Goal: Task Accomplishment & Management: Manage account settings

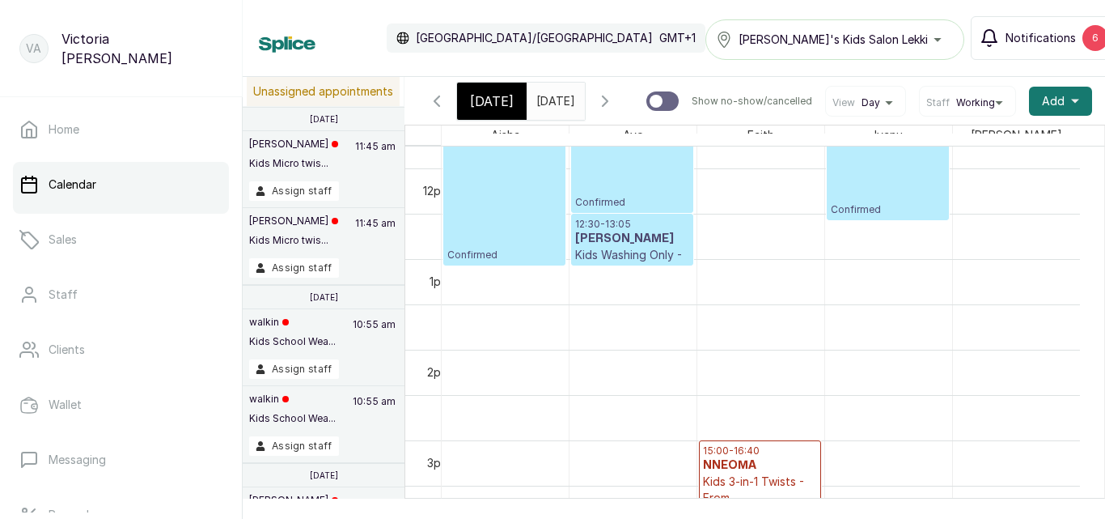
click at [1022, 31] on span "Notifications" at bounding box center [1041, 38] width 70 height 16
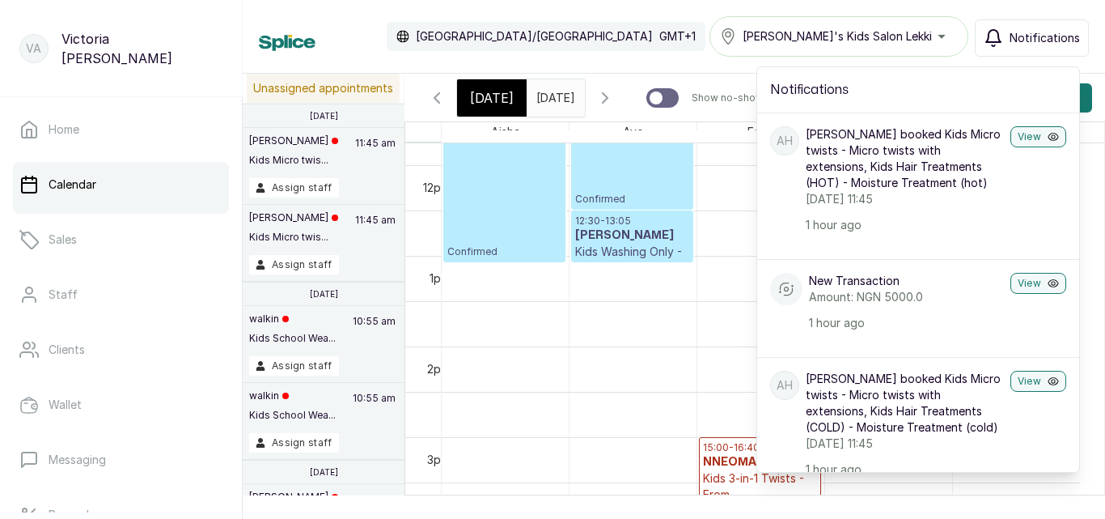
click at [1022, 31] on span "Notifications" at bounding box center [1045, 38] width 70 height 16
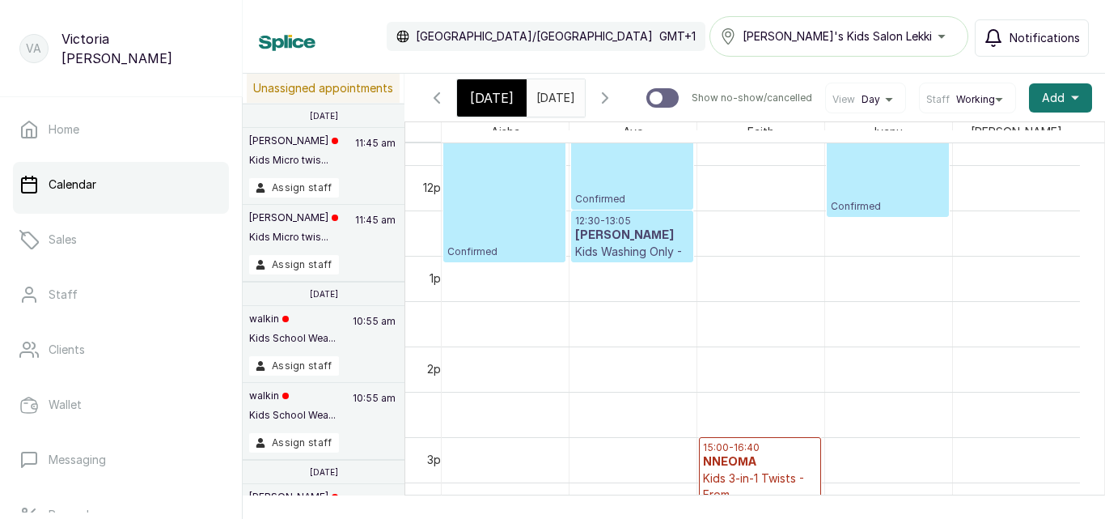
click at [1022, 31] on span "Notifications" at bounding box center [1045, 38] width 70 height 16
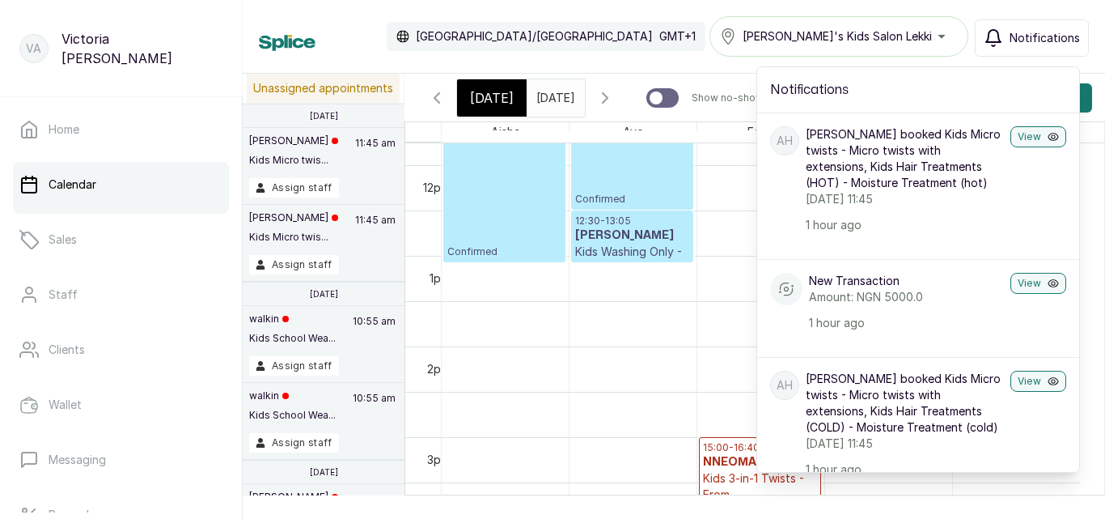
click at [1057, 19] on div "Sylvia's Kids Salon Lekki Notifications Notifications AH Anisa Hassan booked Ki…" at bounding box center [899, 36] width 379 height 40
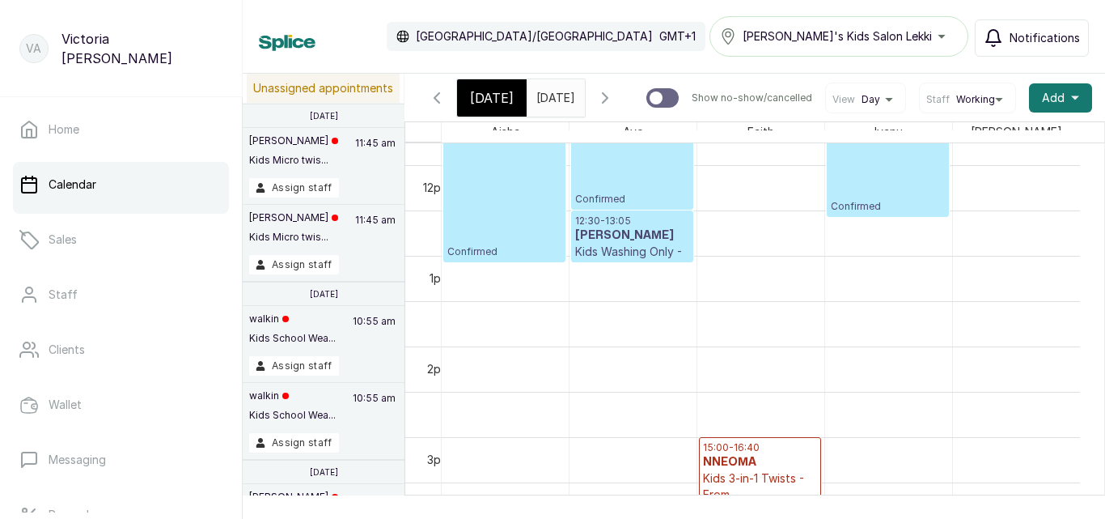
click at [1044, 28] on button "Notifications" at bounding box center [1032, 37] width 114 height 37
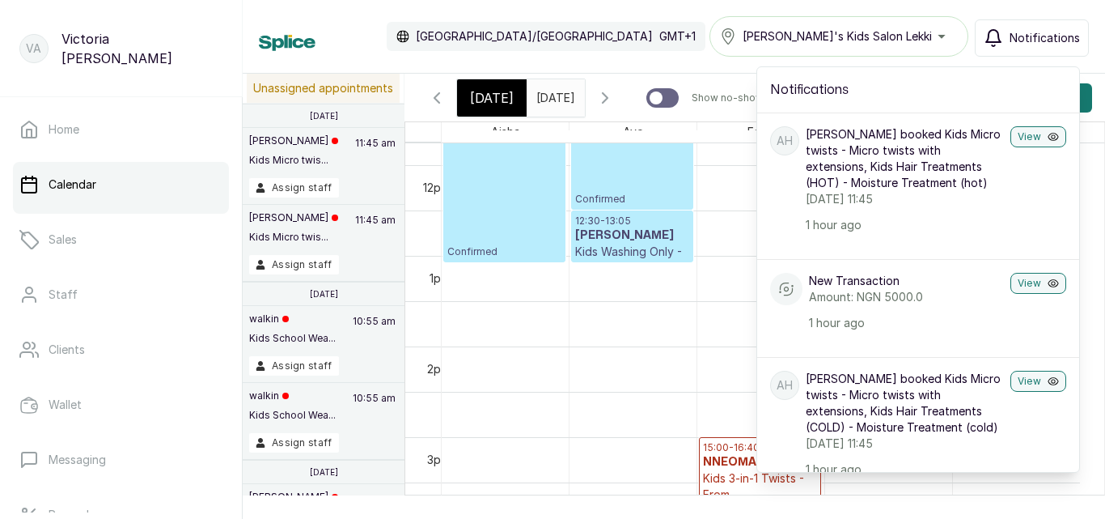
click at [936, 195] on p "Wednesday, 13 August 2025, 11:45" at bounding box center [905, 199] width 198 height 16
click at [1015, 132] on button "View" at bounding box center [1039, 136] width 56 height 21
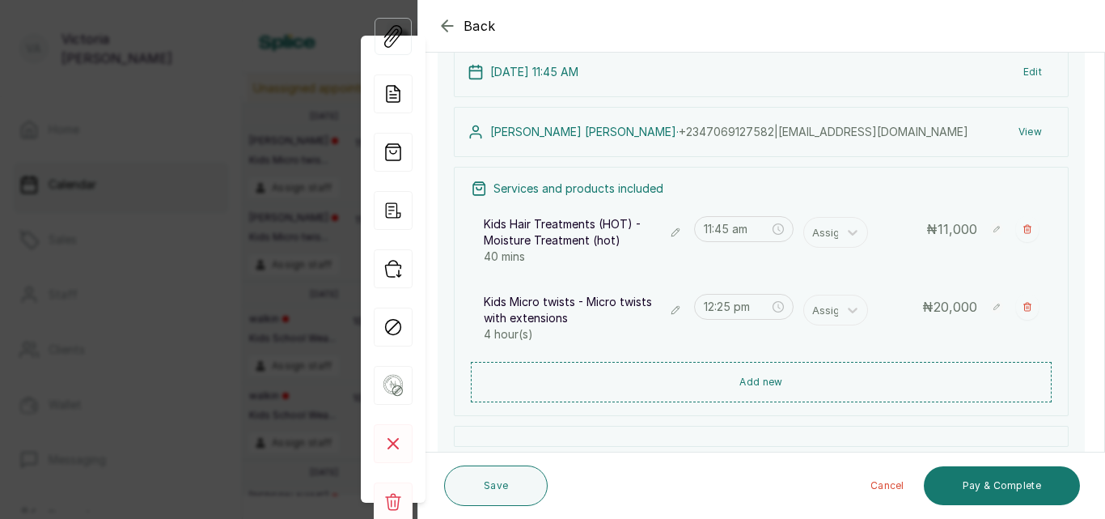
scroll to position [195, 0]
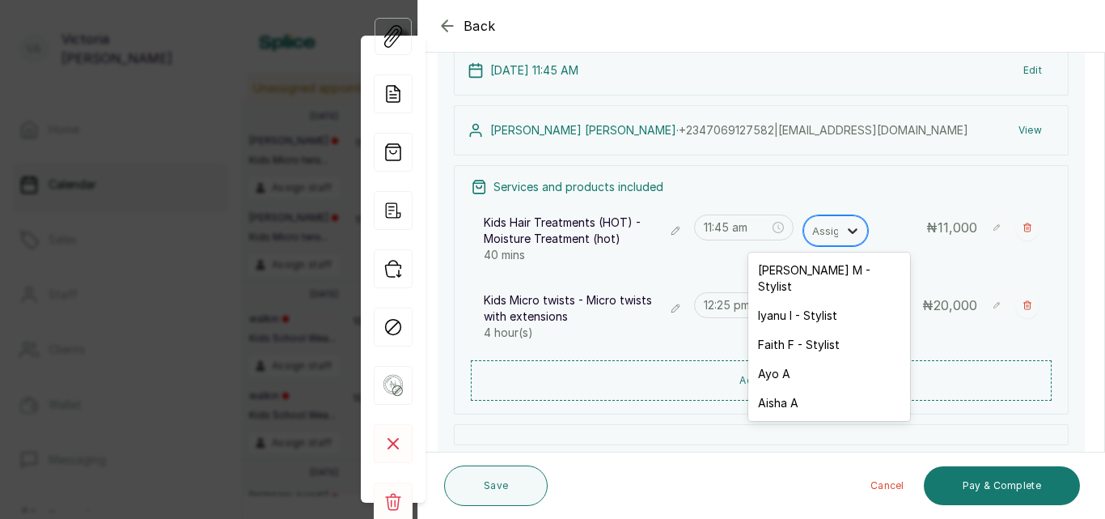
click at [846, 226] on icon at bounding box center [853, 230] width 16 height 16
click at [822, 271] on div "Mariam M - Stylist" at bounding box center [829, 278] width 162 height 45
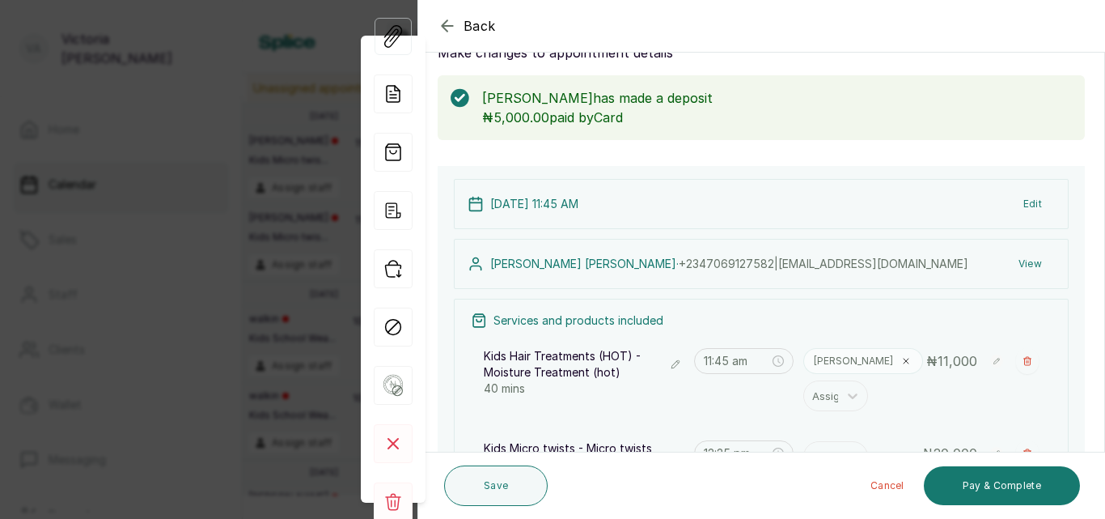
scroll to position [84, 0]
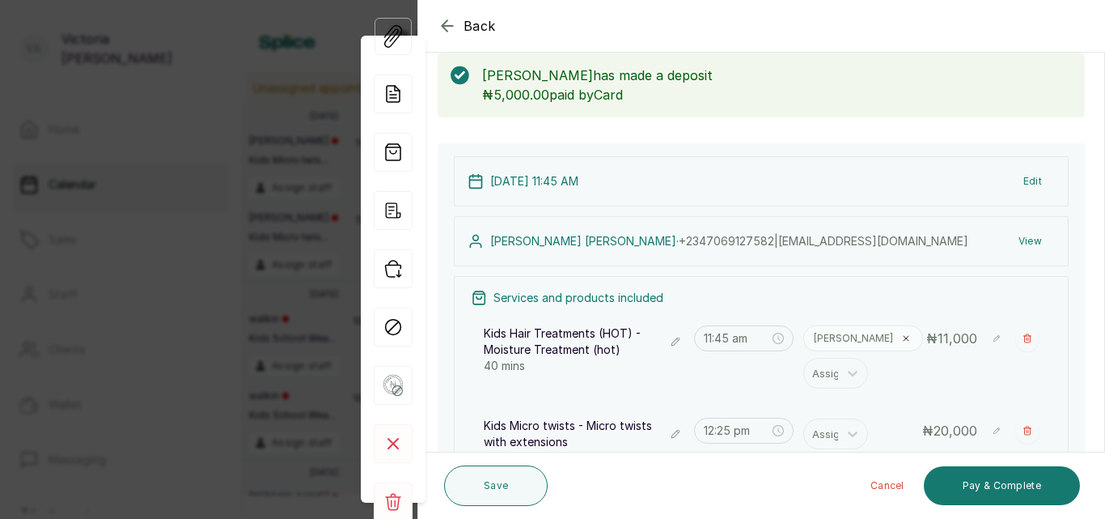
click at [1023, 182] on button "Edit" at bounding box center [1033, 181] width 44 height 29
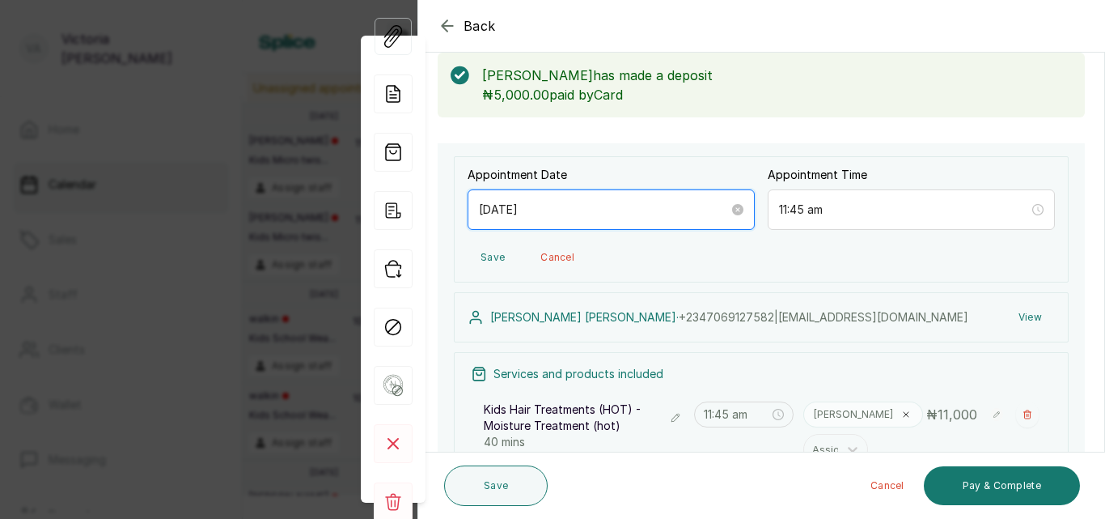
click at [552, 206] on input "2025/08/13" at bounding box center [604, 210] width 250 height 18
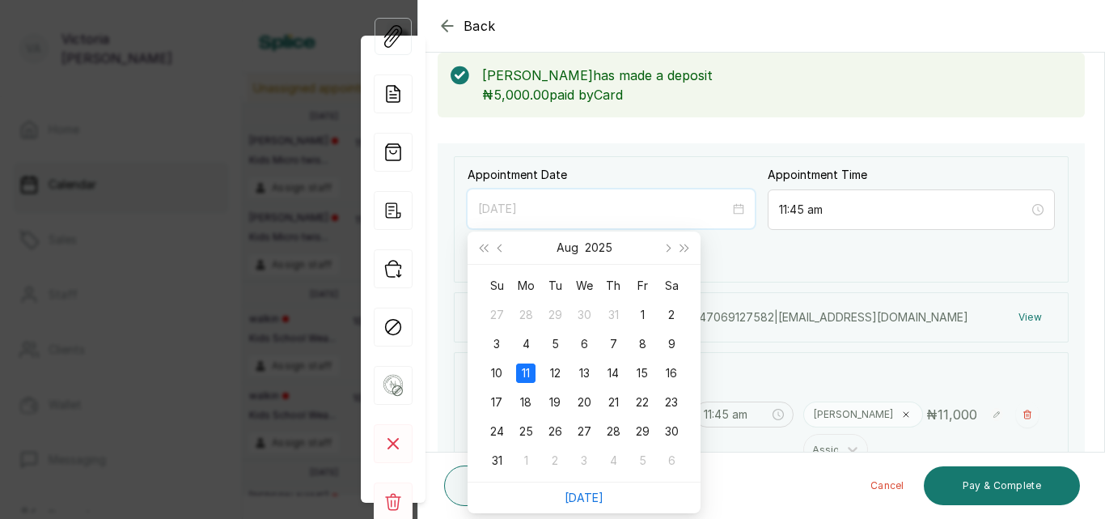
type input "2025/08/11"
click at [524, 372] on div "11" at bounding box center [525, 372] width 19 height 19
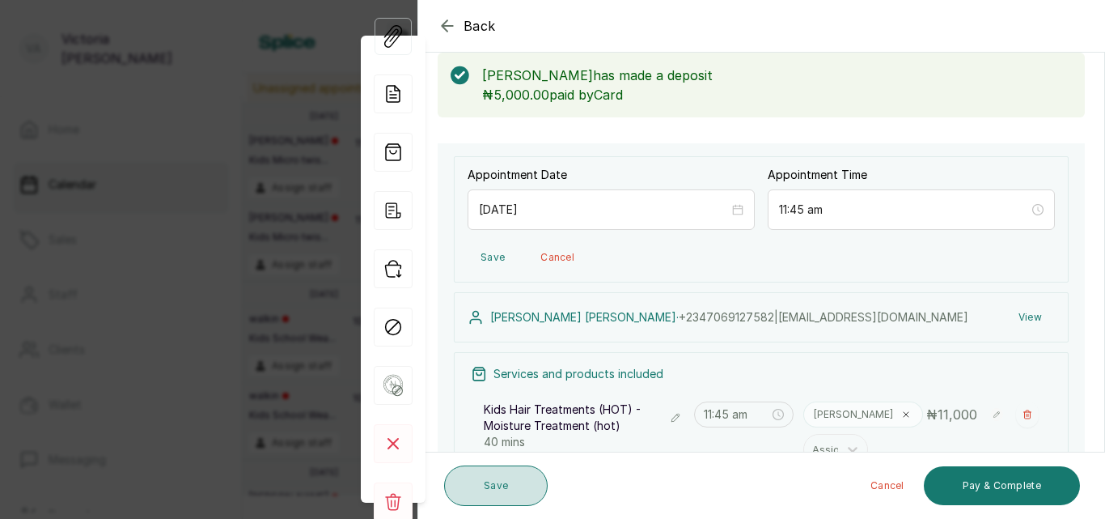
click at [507, 482] on button "Save" at bounding box center [496, 485] width 104 height 40
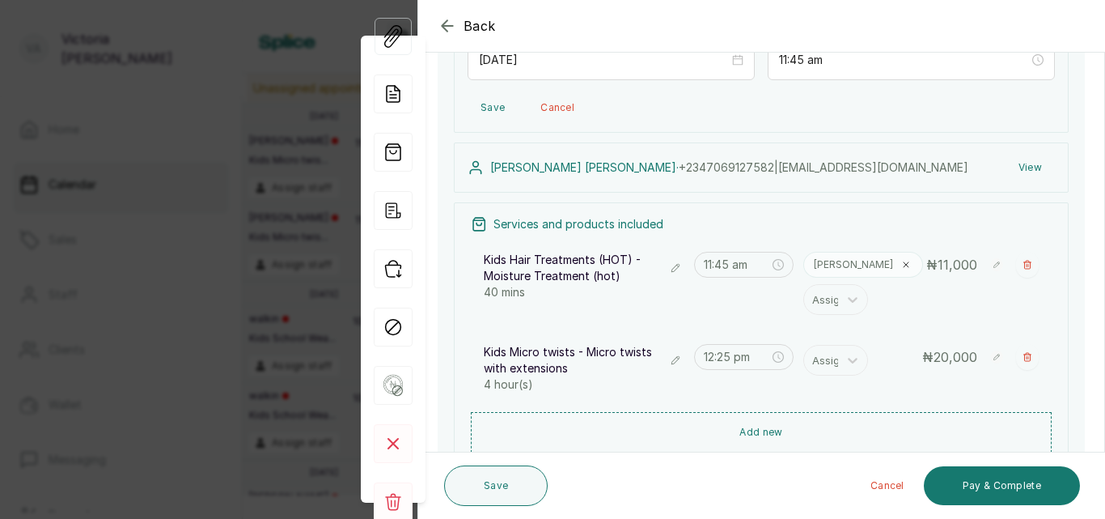
scroll to position [237, 0]
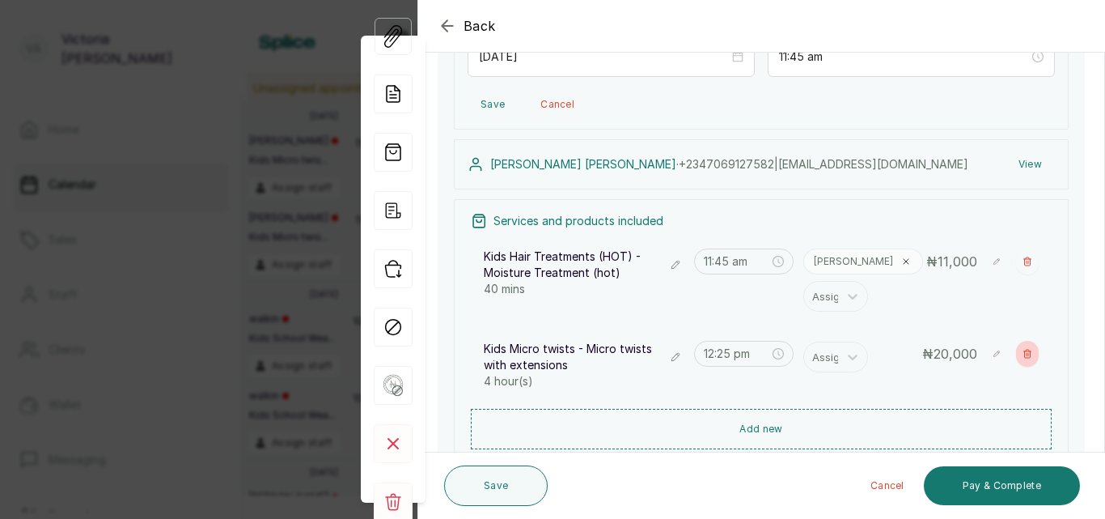
click at [1023, 352] on icon "button" at bounding box center [1028, 354] width 10 height 10
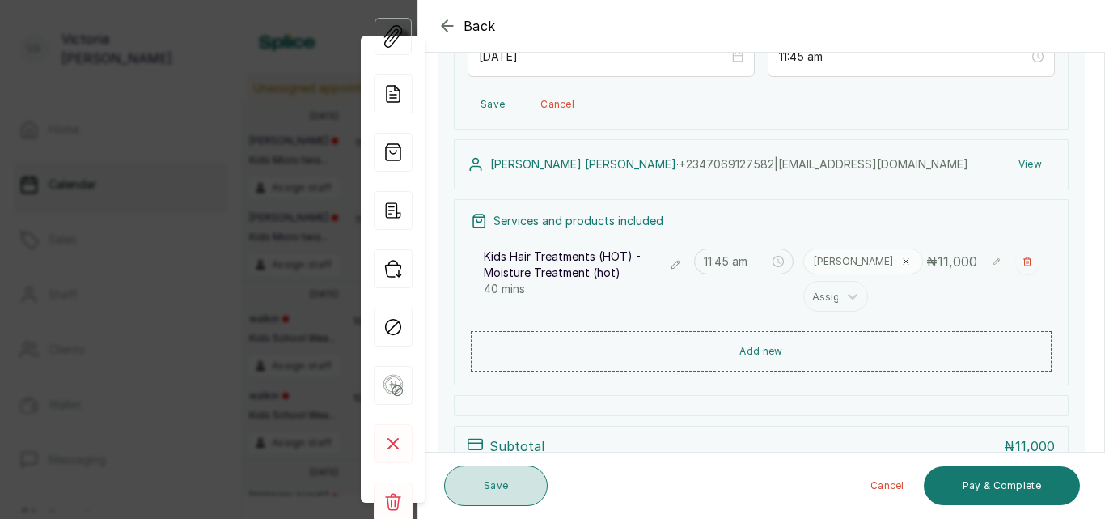
click at [489, 485] on button "Save" at bounding box center [496, 485] width 104 height 40
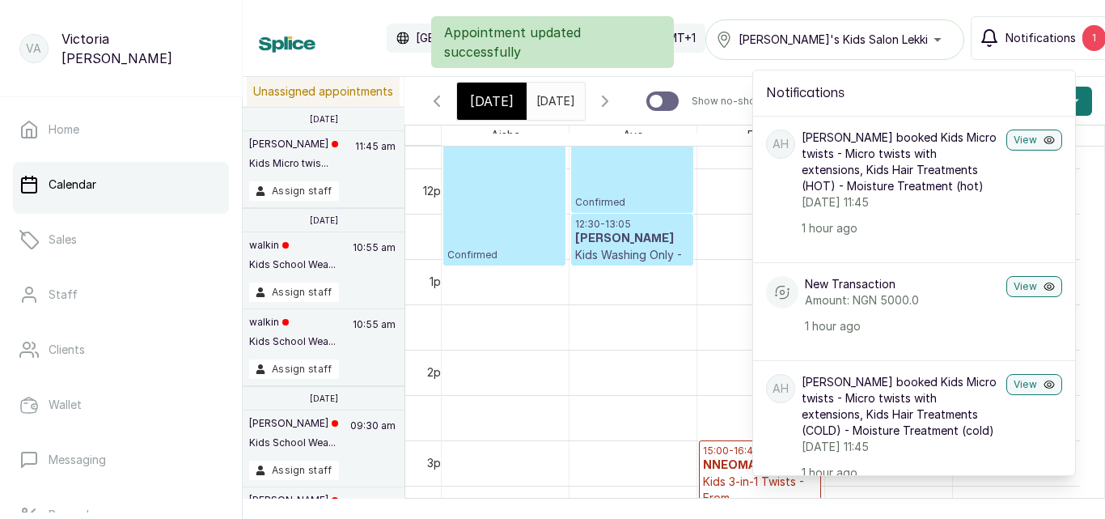
scroll to position [544, 0]
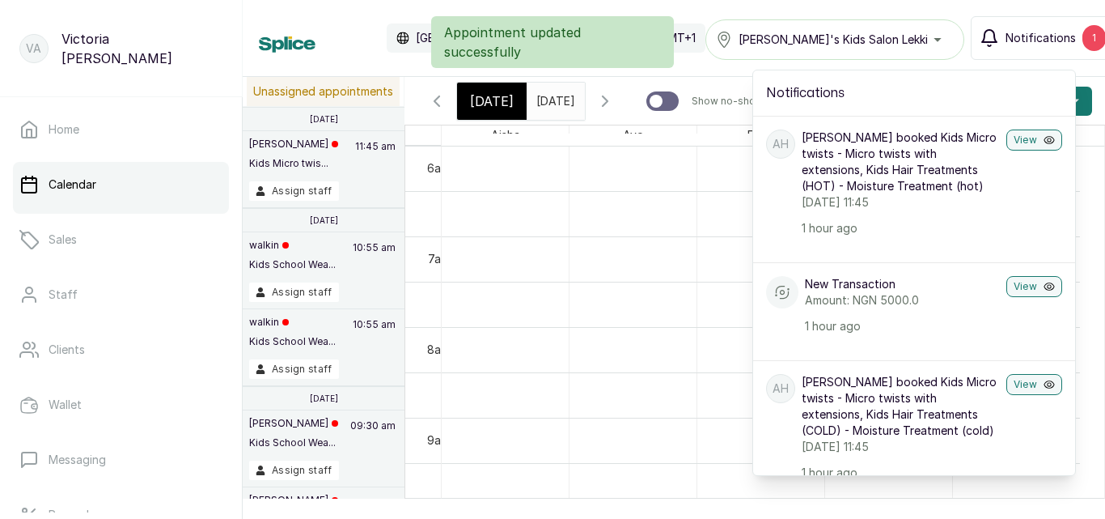
click at [1025, 37] on div "Appointment updated successfully" at bounding box center [552, 42] width 1105 height 52
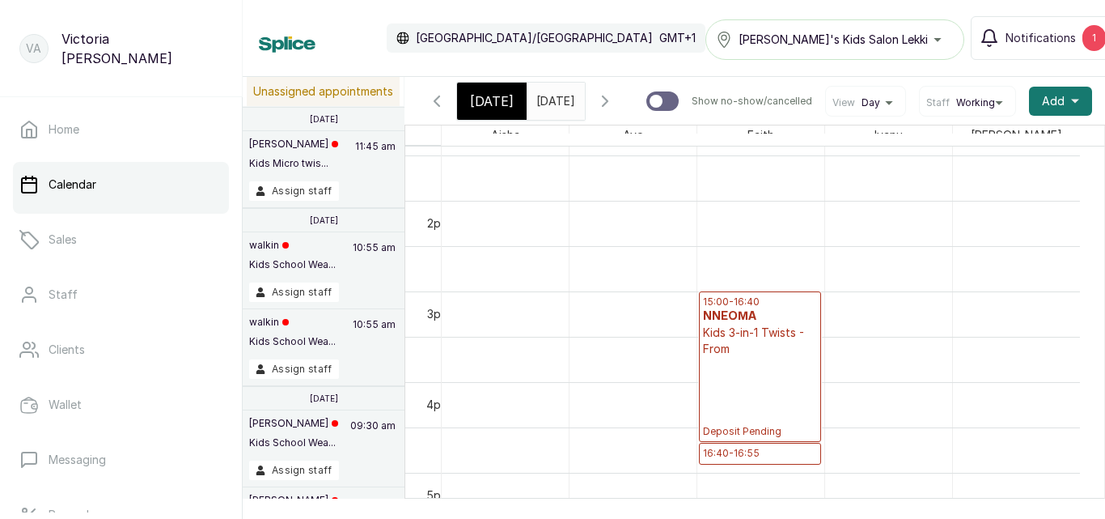
scroll to position [1183, 0]
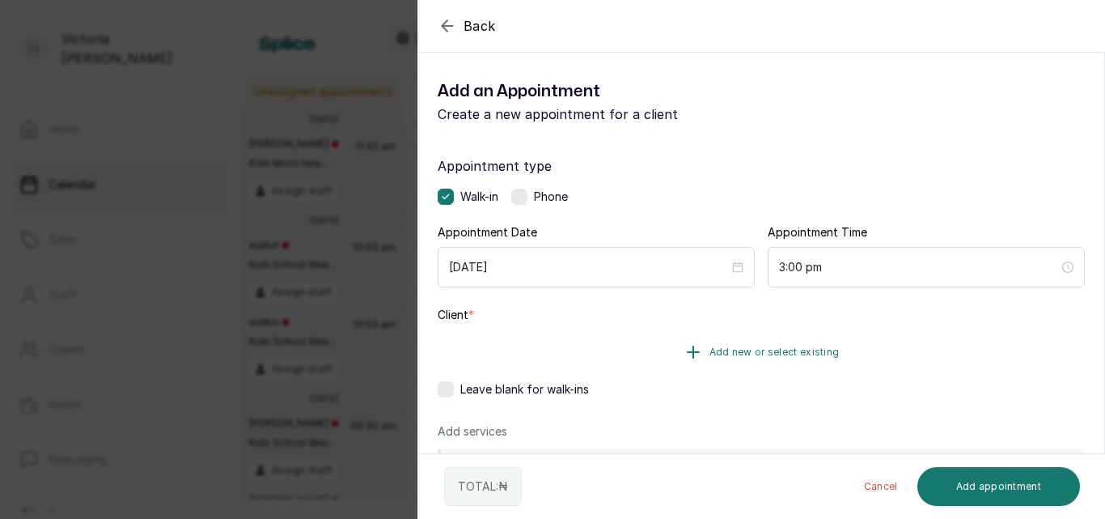
click at [735, 348] on span "Add new or select existing" at bounding box center [775, 351] width 130 height 13
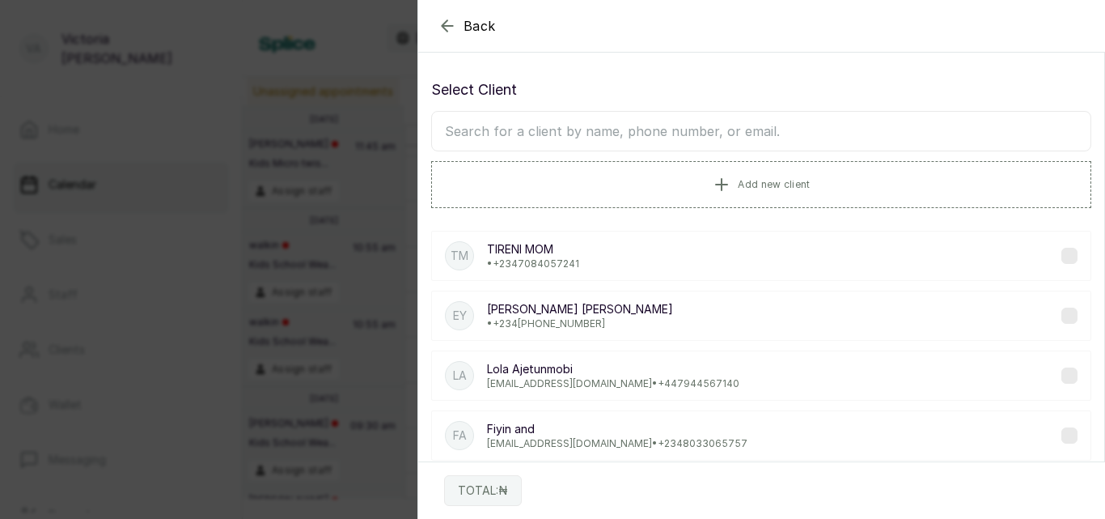
click at [444, 24] on icon "button" at bounding box center [447, 25] width 11 height 11
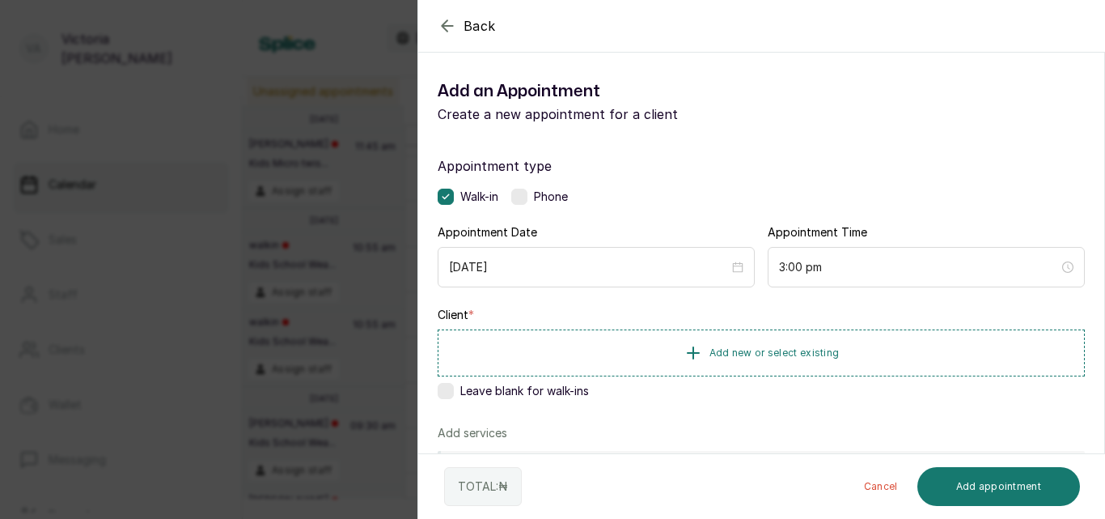
click at [446, 29] on icon "button" at bounding box center [447, 25] width 11 height 11
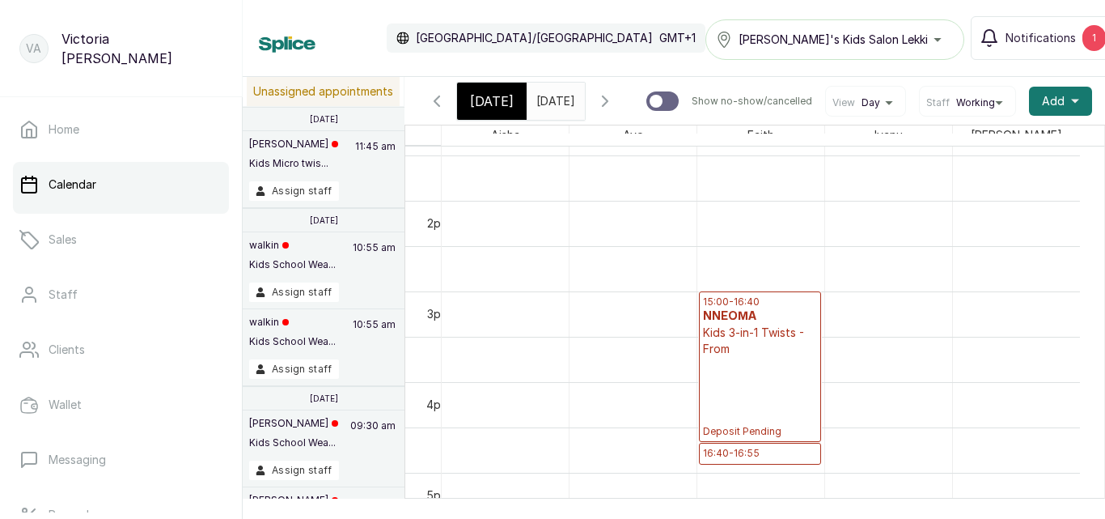
click at [784, 376] on div "15:00 - 16:40 NNEOMA Kids 3-in-1 Twists - From Deposit Pending" at bounding box center [760, 366] width 114 height 142
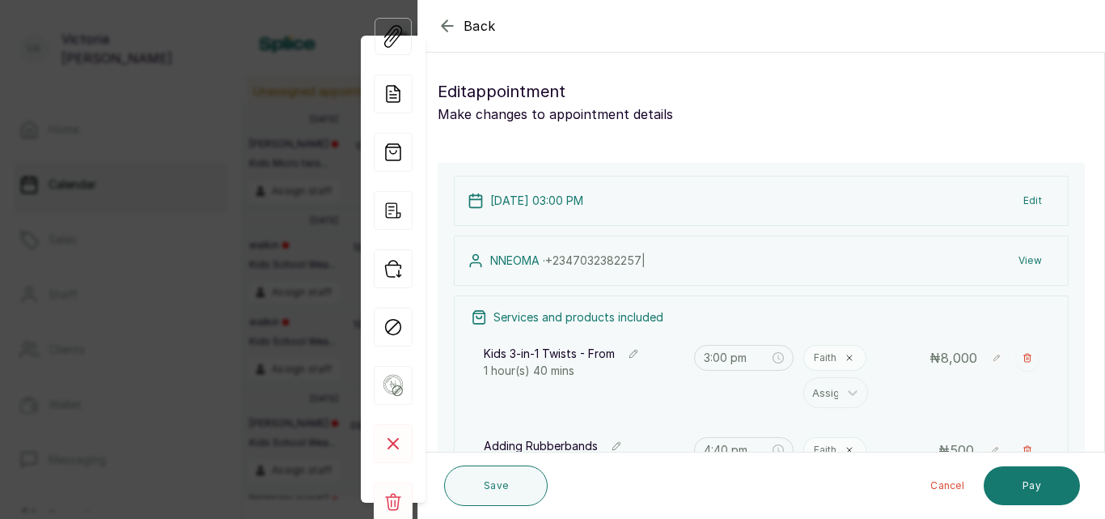
click at [600, 262] on span "+234 7032382257 |" at bounding box center [595, 260] width 100 height 14
copy span "234 7032382257"
click at [447, 24] on icon "button" at bounding box center [447, 25] width 19 height 19
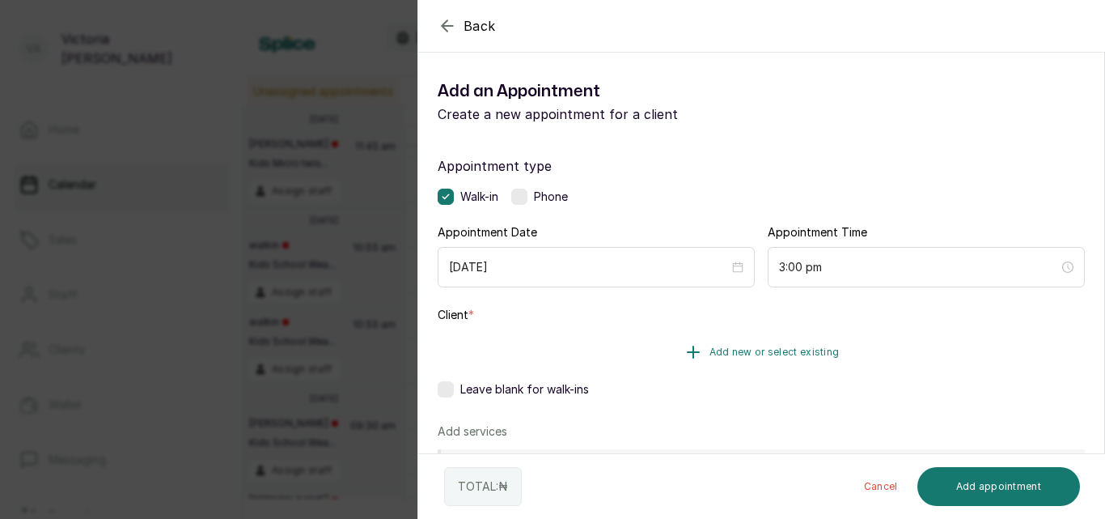
click at [810, 345] on span "Add new or select existing" at bounding box center [775, 351] width 130 height 13
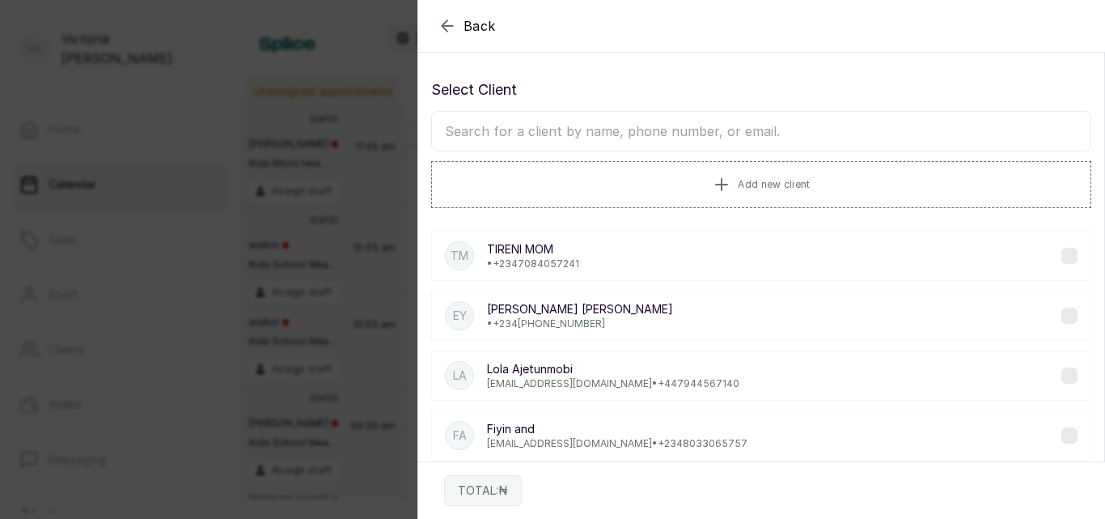
click at [610, 132] on input "text" at bounding box center [761, 131] width 660 height 40
paste input "2347032382257"
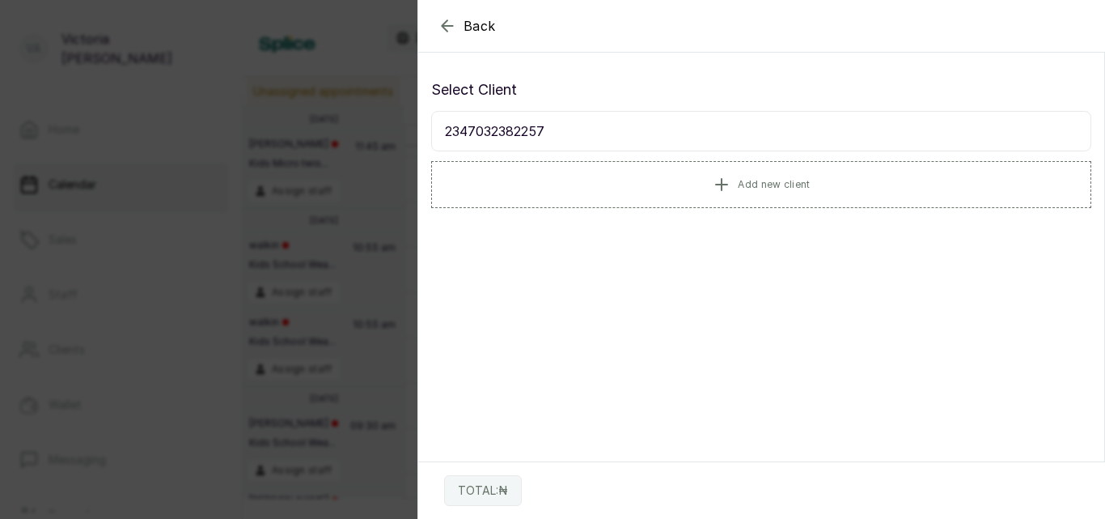
click at [468, 131] on input "2347032382257" at bounding box center [761, 131] width 660 height 40
type input "07032382257"
click at [758, 183] on span "Add new client" at bounding box center [774, 183] width 72 height 13
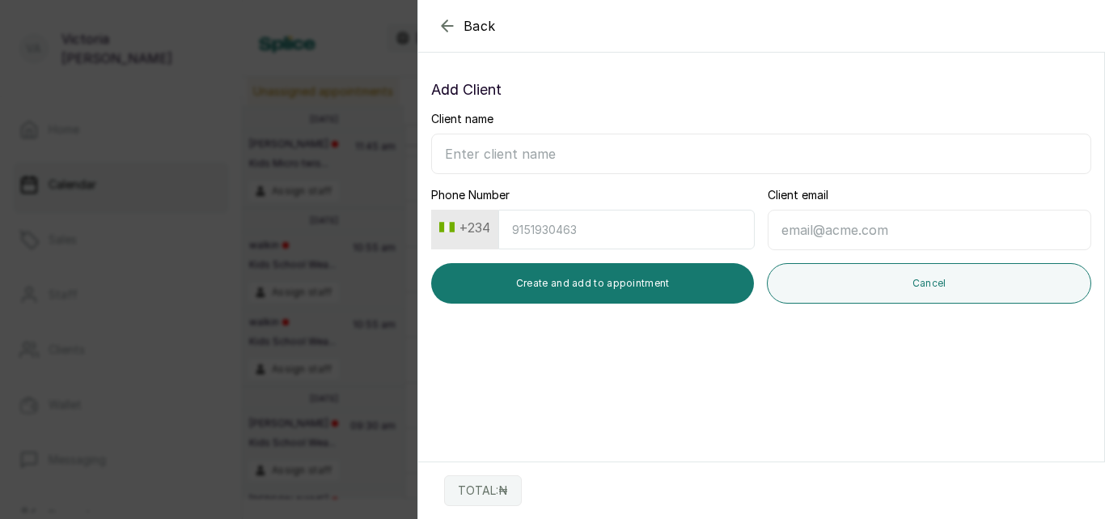
click at [510, 144] on input "Client name" at bounding box center [761, 153] width 660 height 40
type input "NNEOMA"
click at [561, 239] on input "Phone Number" at bounding box center [626, 230] width 256 height 40
paste input "7032382257"
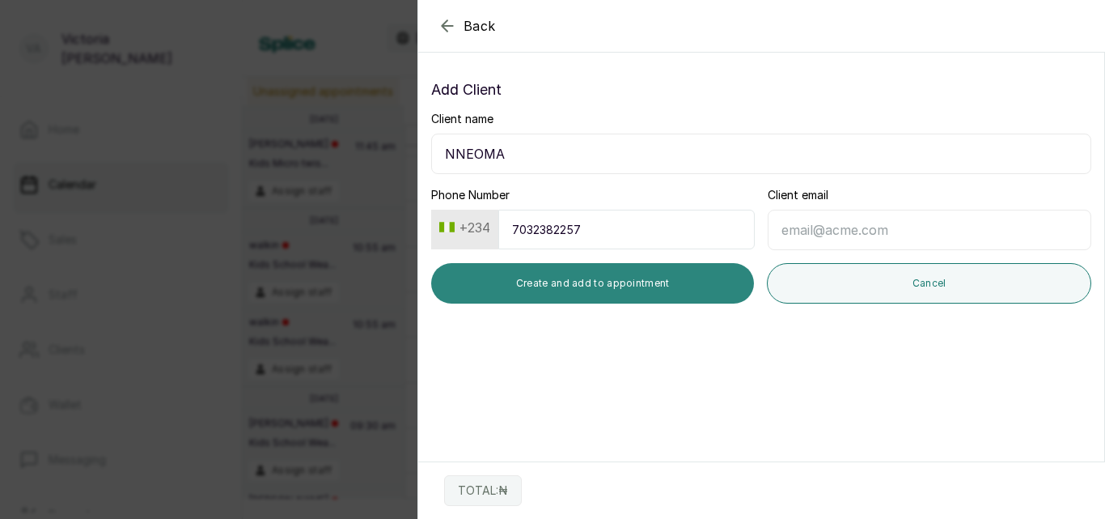
type input "7032382257"
click at [672, 284] on button "Create and add to appointment" at bounding box center [592, 283] width 323 height 40
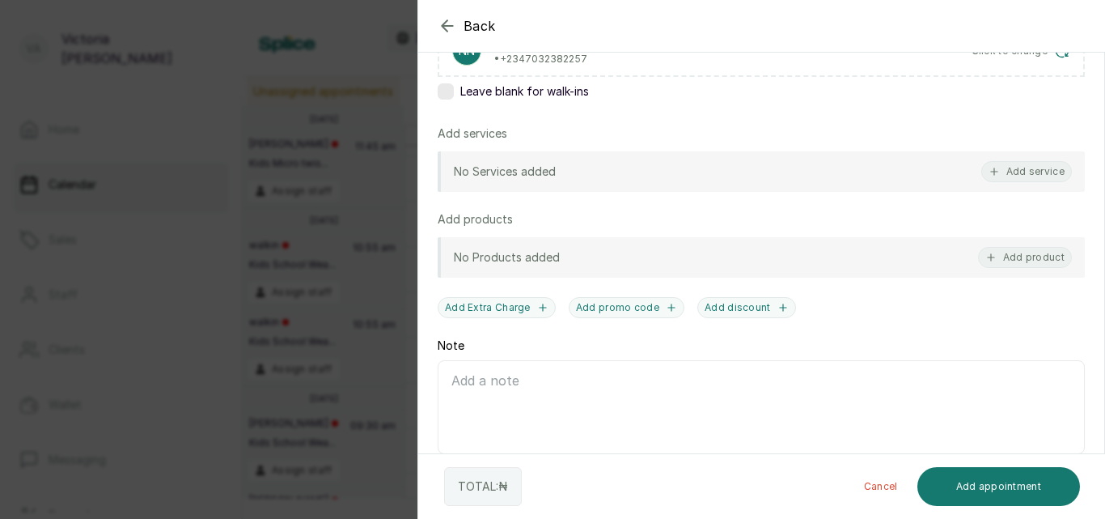
scroll to position [314, 0]
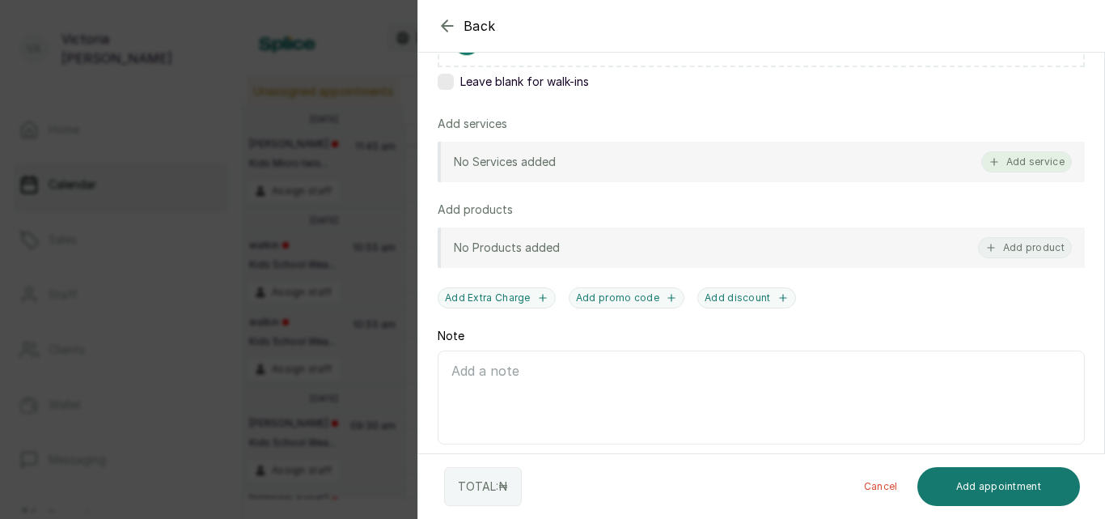
click at [1017, 161] on button "Add service" at bounding box center [1026, 161] width 91 height 21
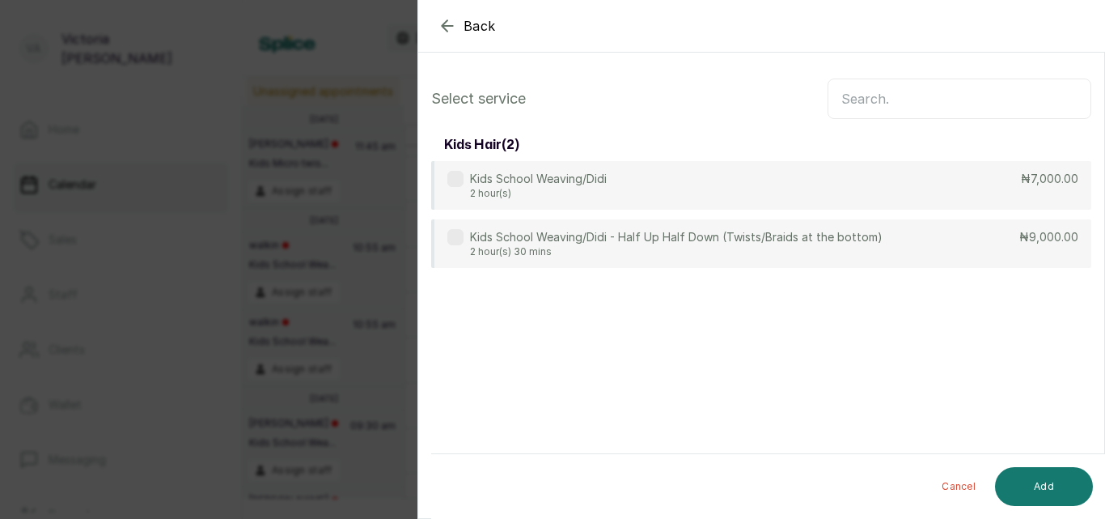
scroll to position [0, 0]
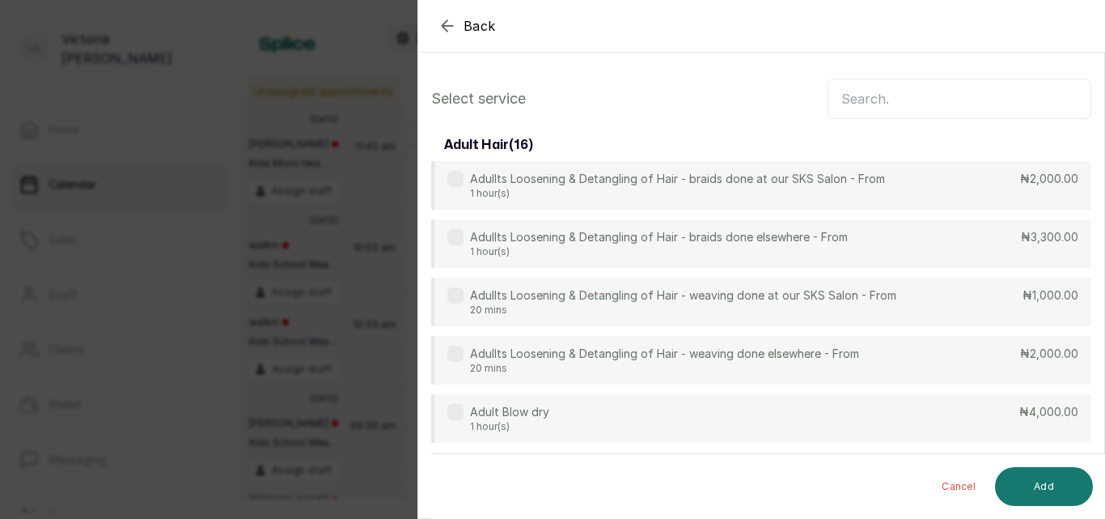
click at [909, 97] on input "text" at bounding box center [960, 98] width 264 height 40
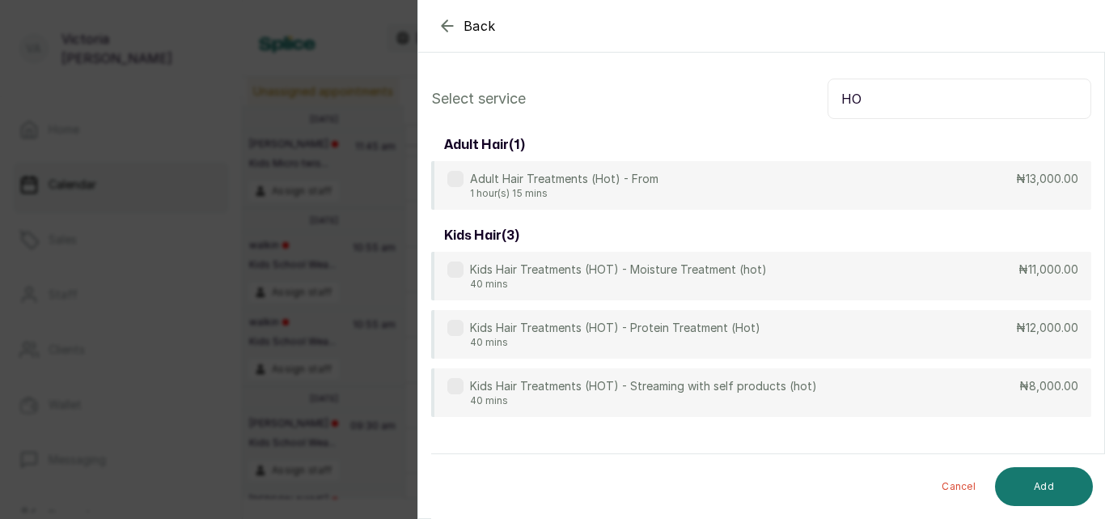
type input "H"
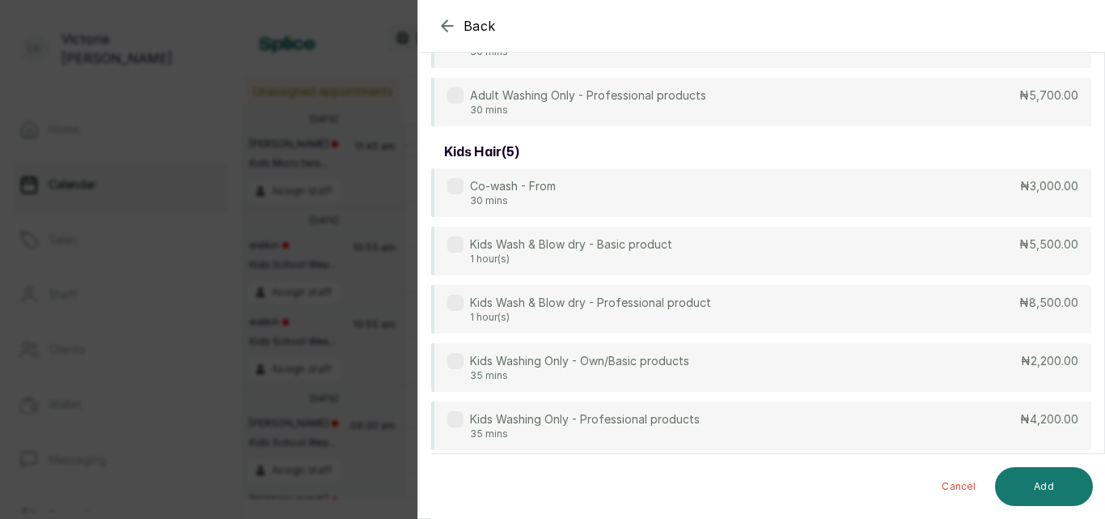
scroll to position [151, 0]
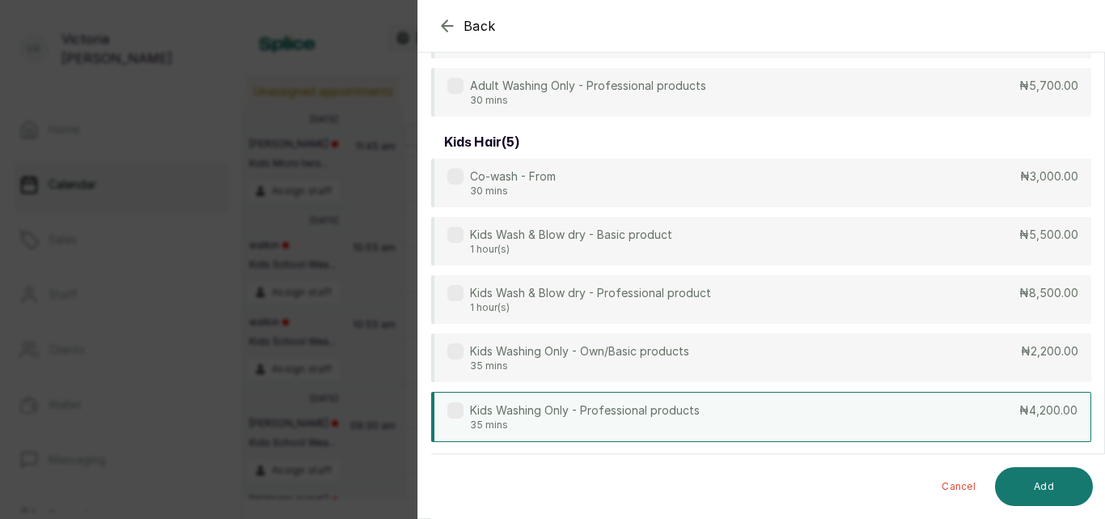
click at [459, 407] on label at bounding box center [455, 410] width 16 height 16
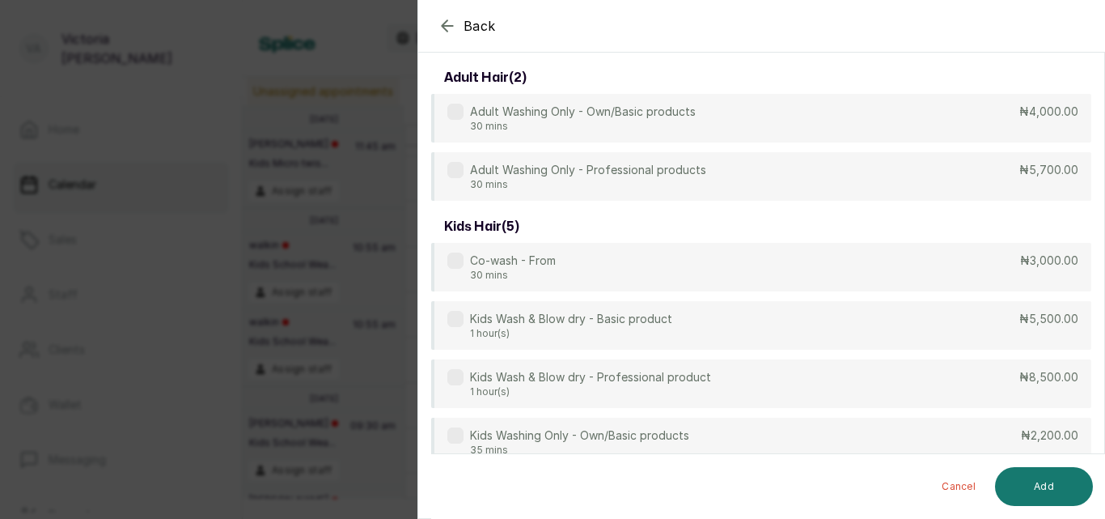
scroll to position [0, 0]
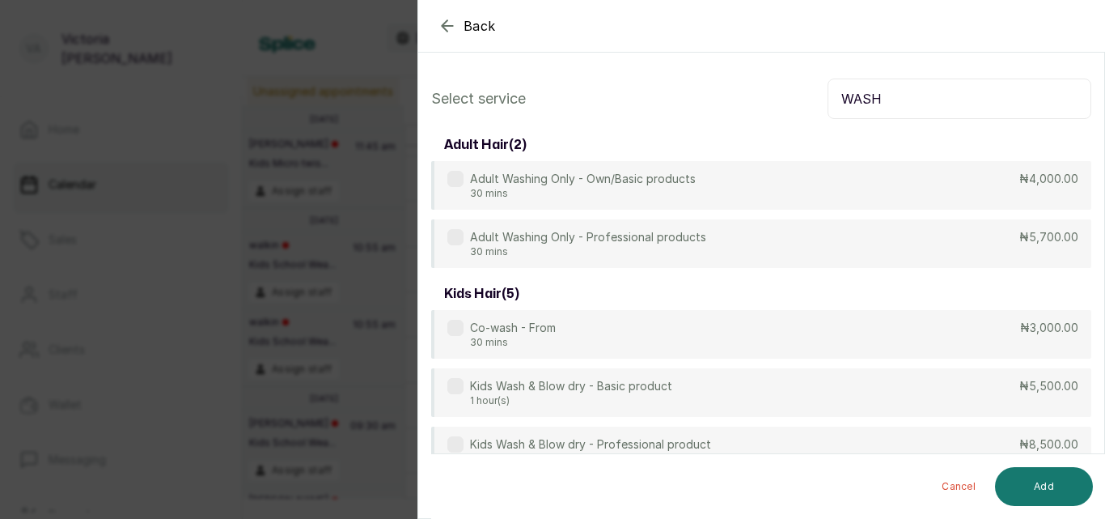
click at [906, 100] on input "WASH" at bounding box center [960, 98] width 264 height 40
type input "W"
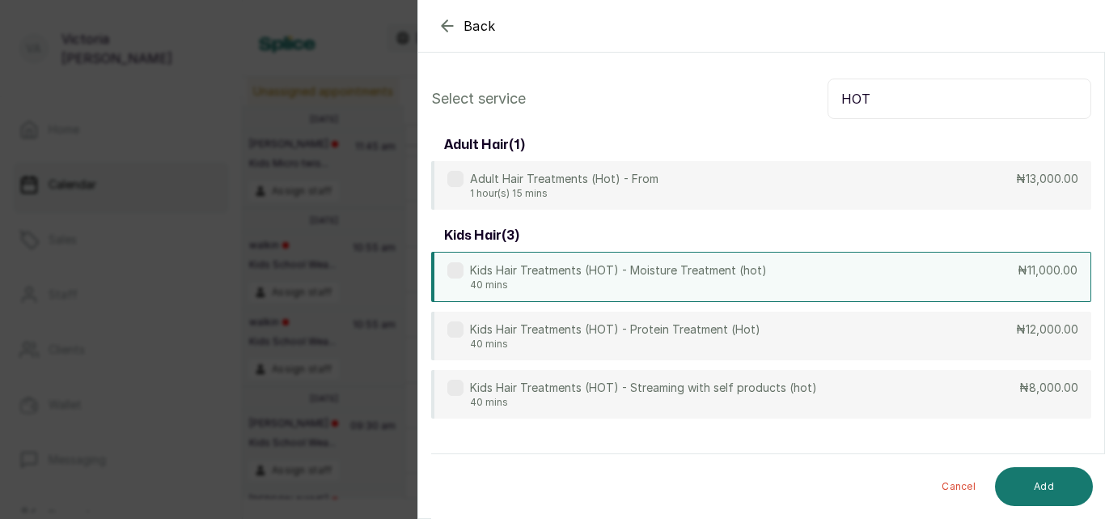
type input "HOT"
click at [460, 271] on label at bounding box center [455, 270] width 16 height 16
click at [1053, 492] on button "Add" at bounding box center [1044, 486] width 98 height 39
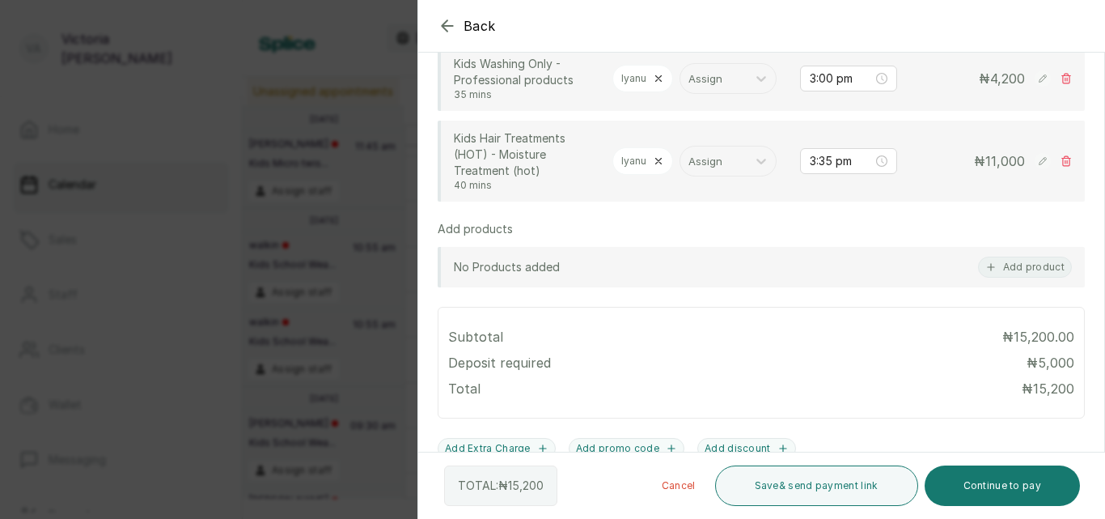
scroll to position [416, 0]
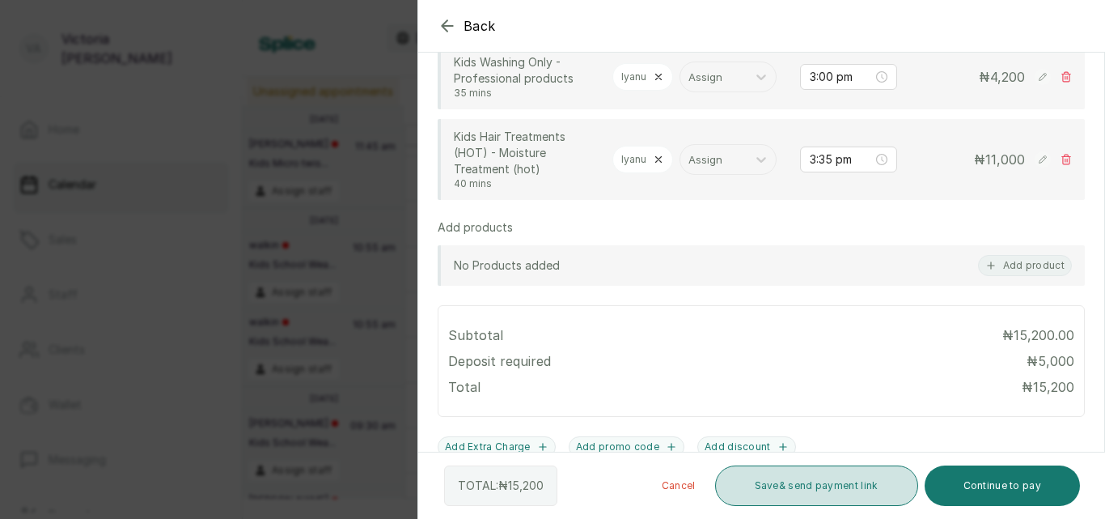
click at [843, 470] on button "Save & send payment link" at bounding box center [816, 485] width 203 height 40
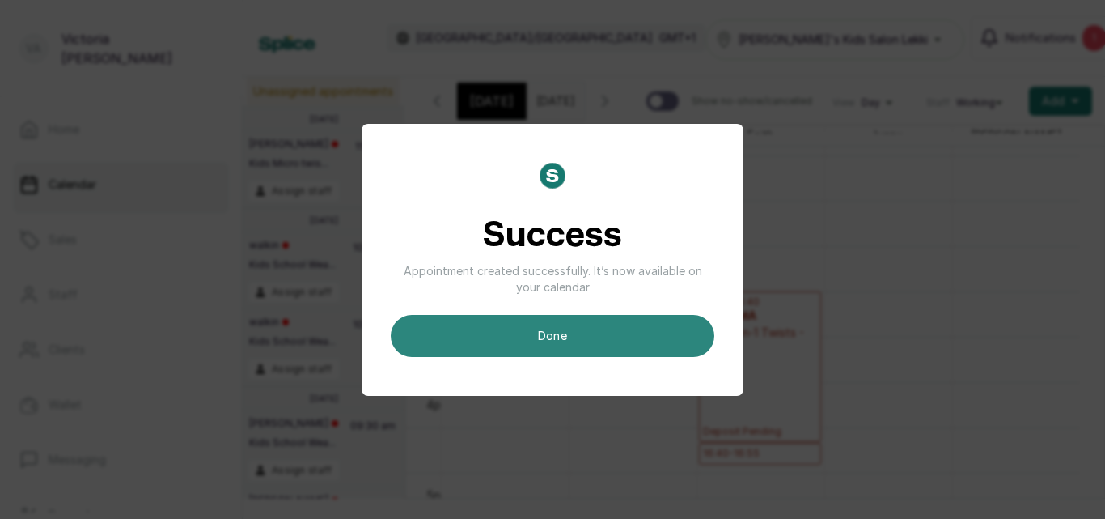
click at [633, 337] on button "done" at bounding box center [553, 336] width 324 height 42
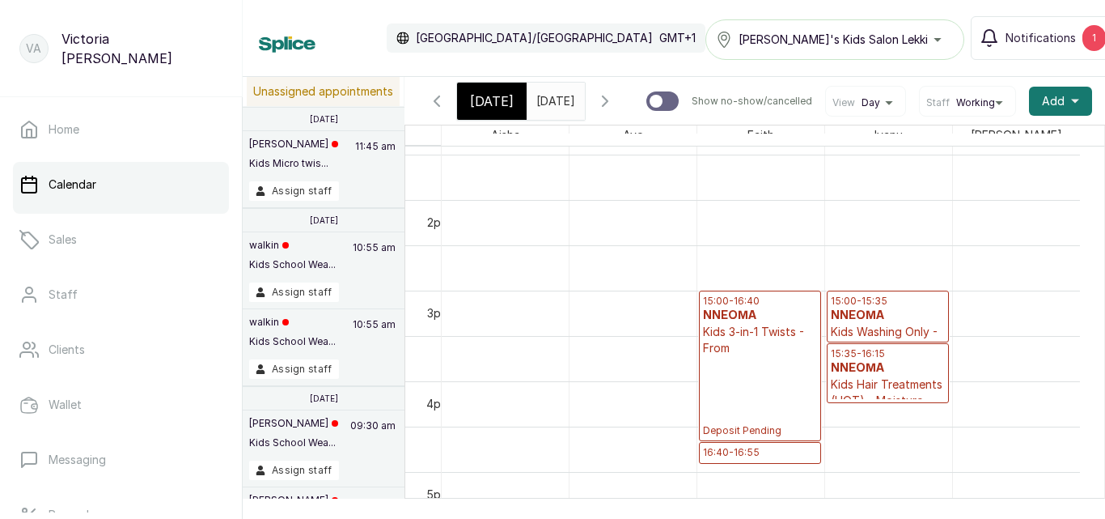
scroll to position [1205, 0]
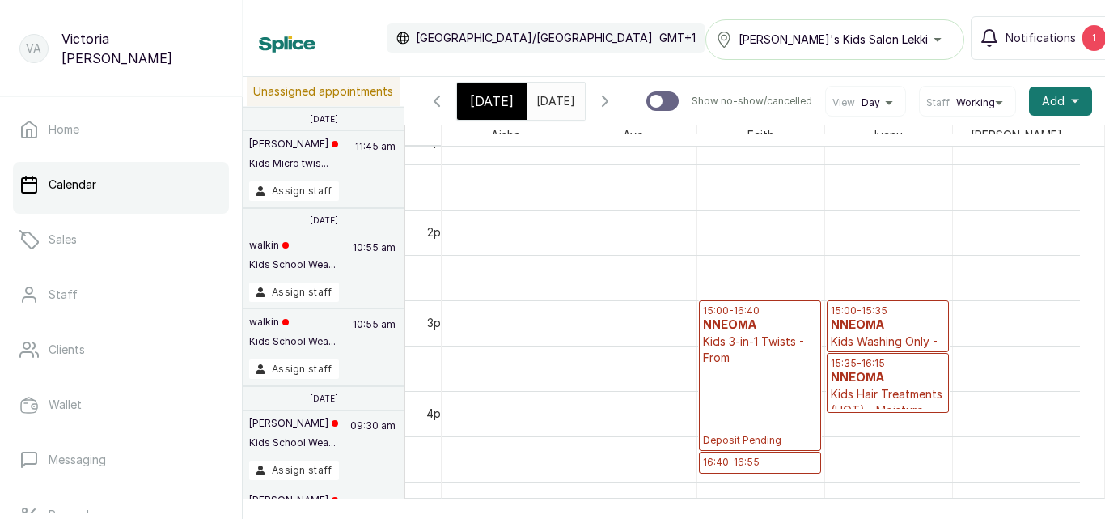
click at [777, 399] on div "15:00 - 16:40 NNEOMA Kids 3-in-1 Twists - From Deposit Pending" at bounding box center [760, 375] width 114 height 142
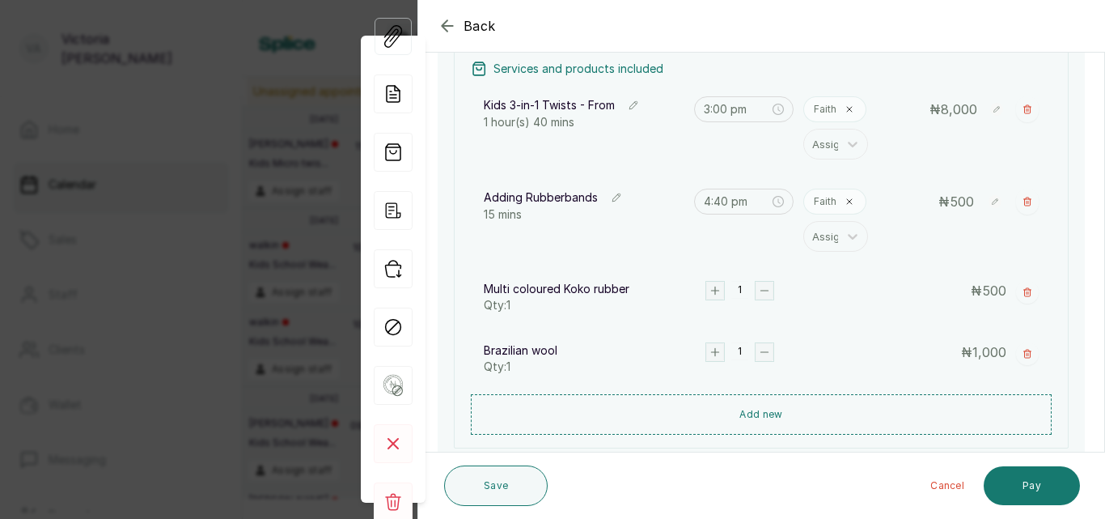
scroll to position [252, 0]
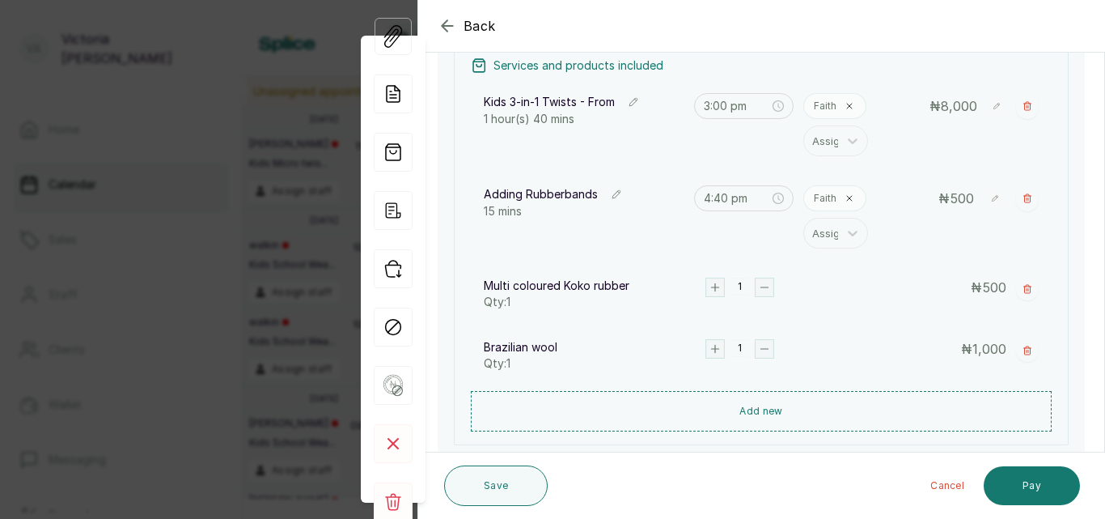
click at [444, 22] on icon "button" at bounding box center [447, 25] width 19 height 19
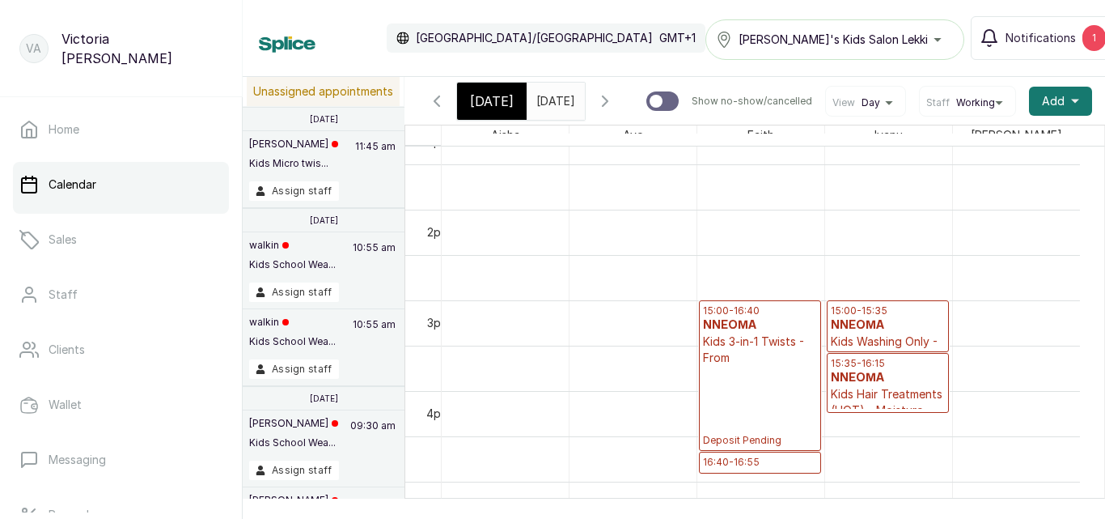
click at [900, 333] on h3 "NNEOMA" at bounding box center [888, 325] width 114 height 16
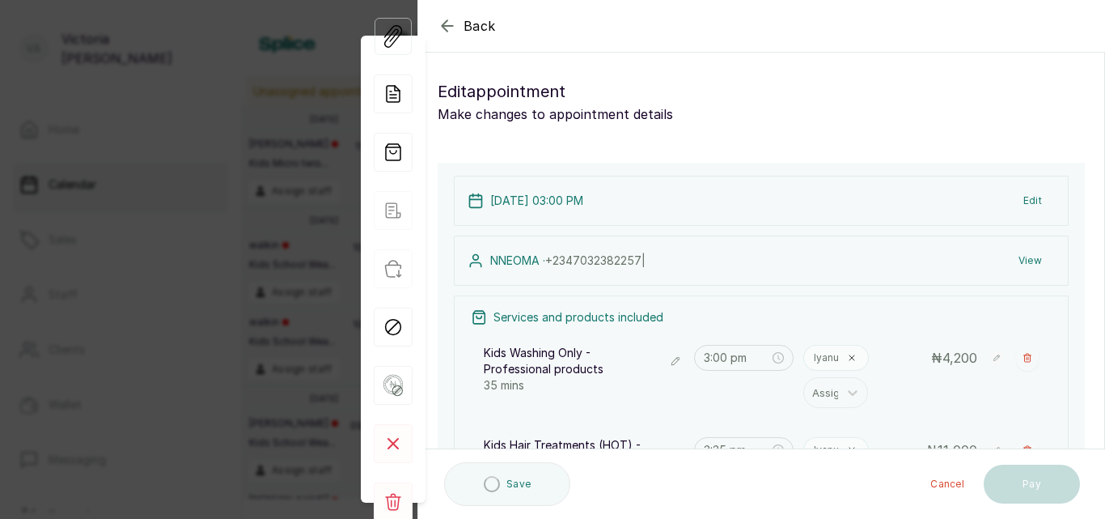
type input "3:35 pm"
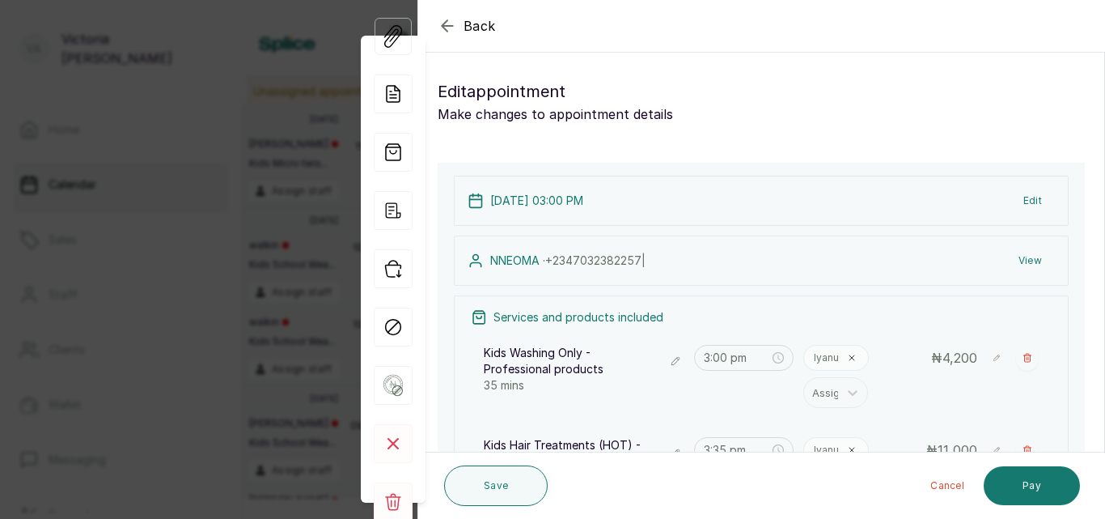
click at [1017, 197] on button "Edit" at bounding box center [1033, 200] width 44 height 29
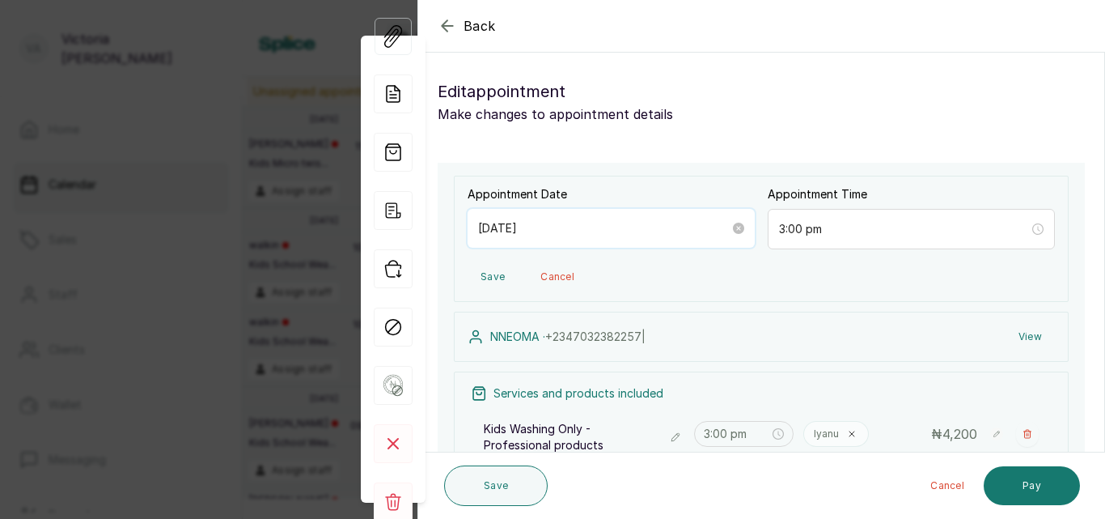
click at [540, 229] on input "2025/08/14" at bounding box center [604, 228] width 252 height 18
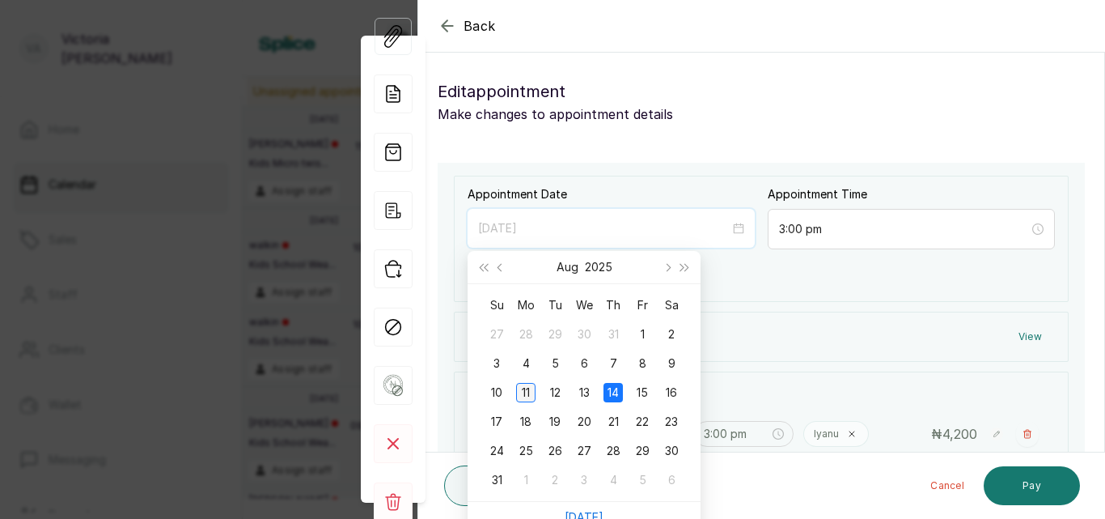
type input "2025/08/11"
click at [524, 390] on div "11" at bounding box center [525, 392] width 19 height 19
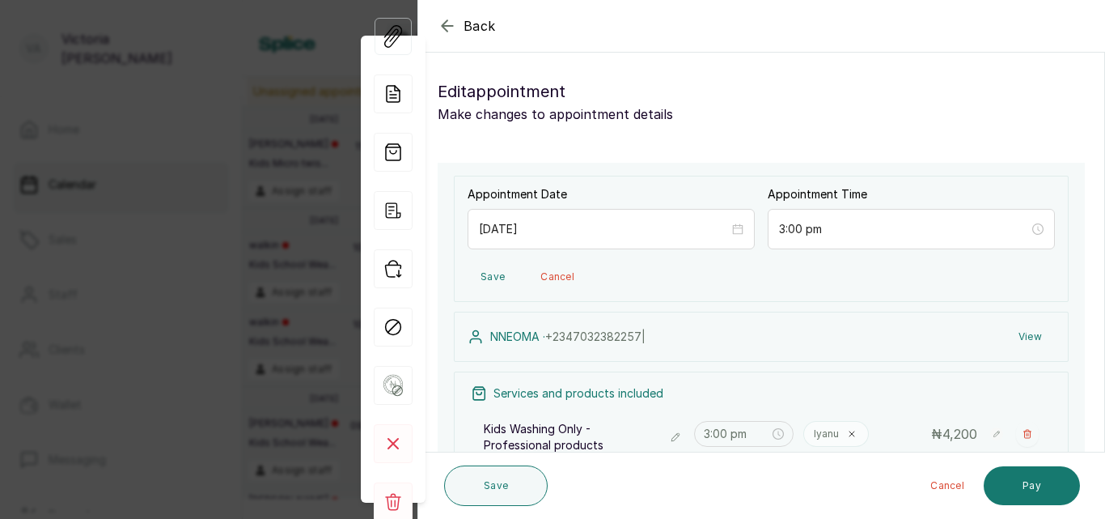
click at [524, 390] on p "Services and products included" at bounding box center [579, 393] width 170 height 16
click at [494, 277] on button "Save" at bounding box center [493, 276] width 50 height 29
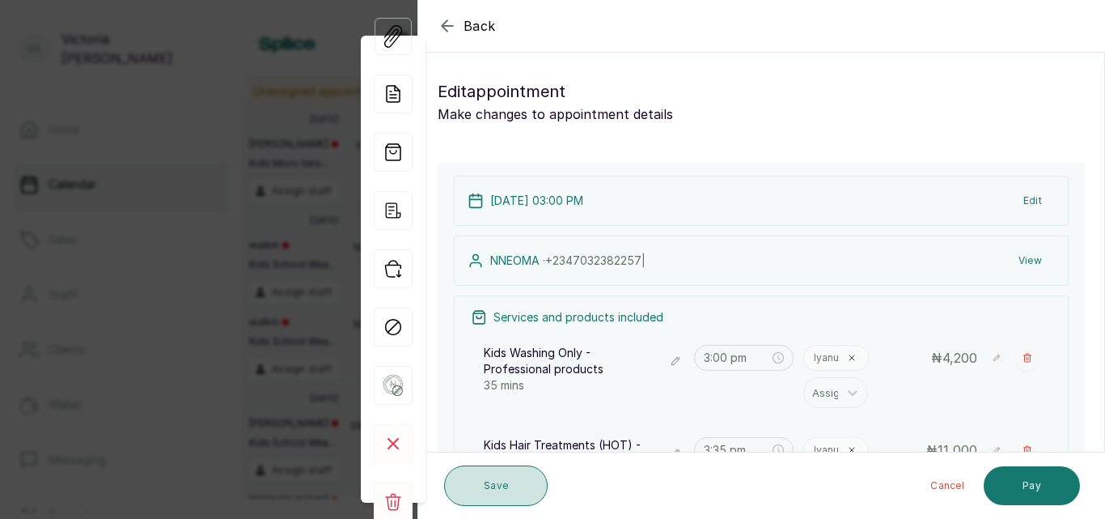
click at [518, 493] on button "Save" at bounding box center [496, 485] width 104 height 40
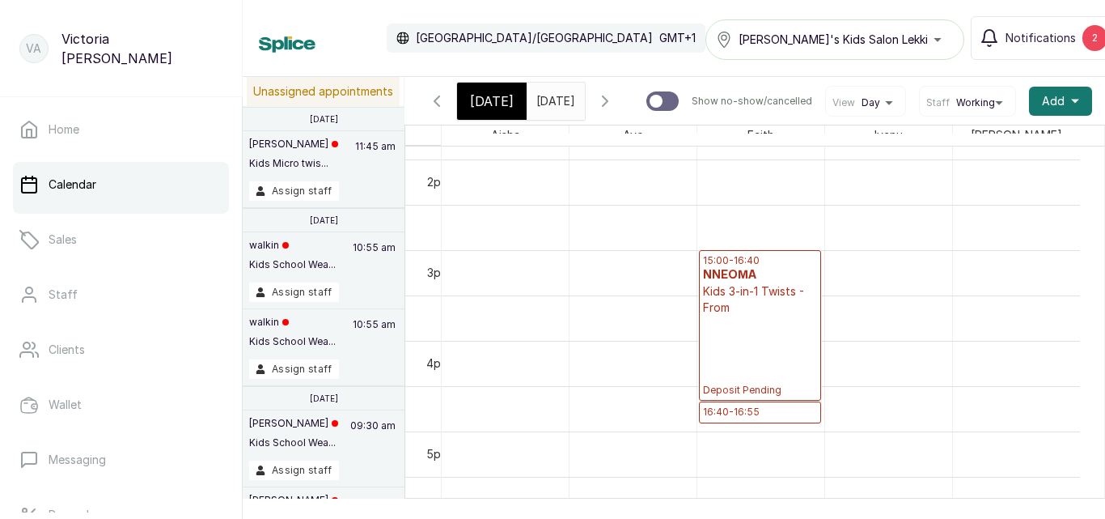
scroll to position [1265, 0]
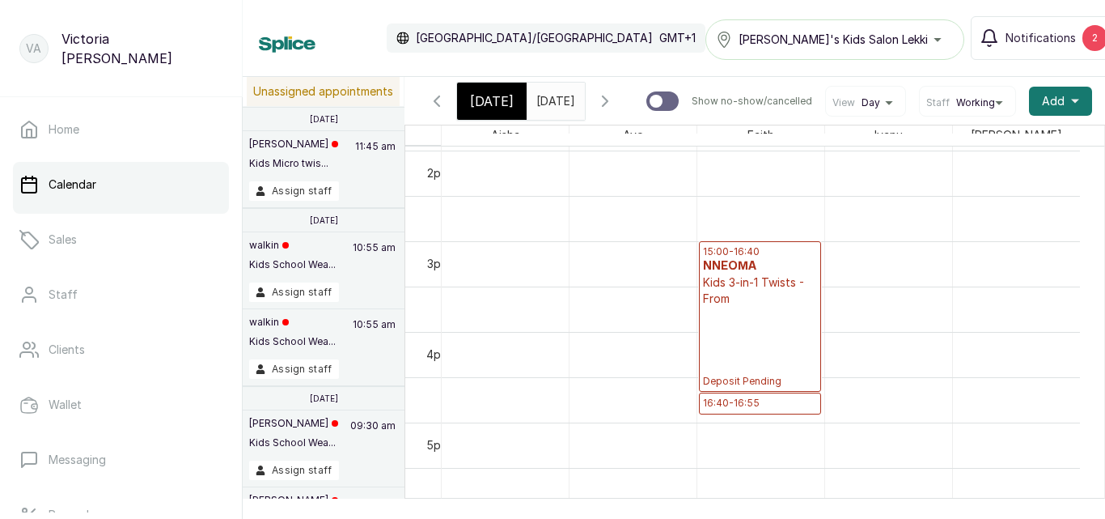
click at [497, 97] on span "Today" at bounding box center [492, 100] width 44 height 19
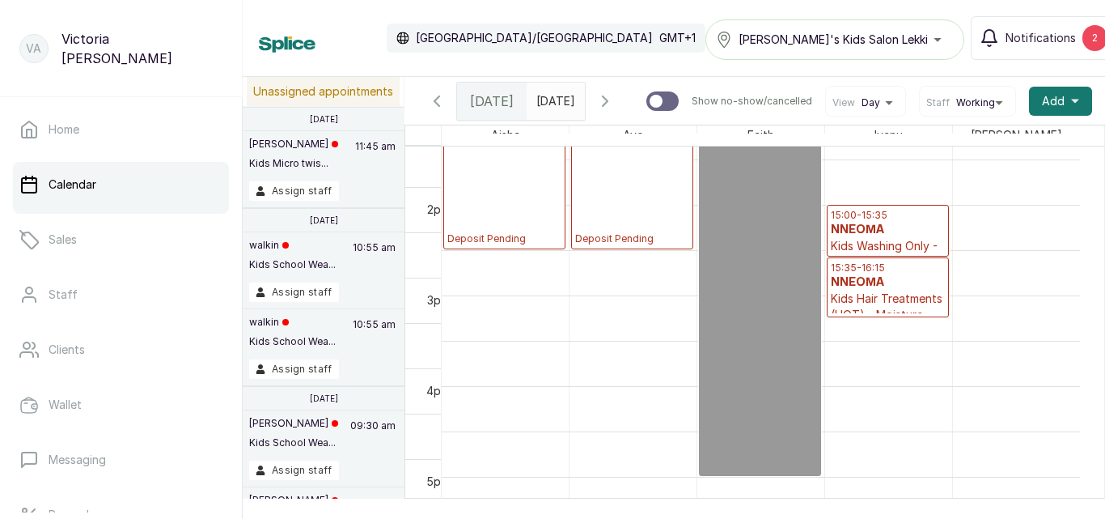
scroll to position [1301, 0]
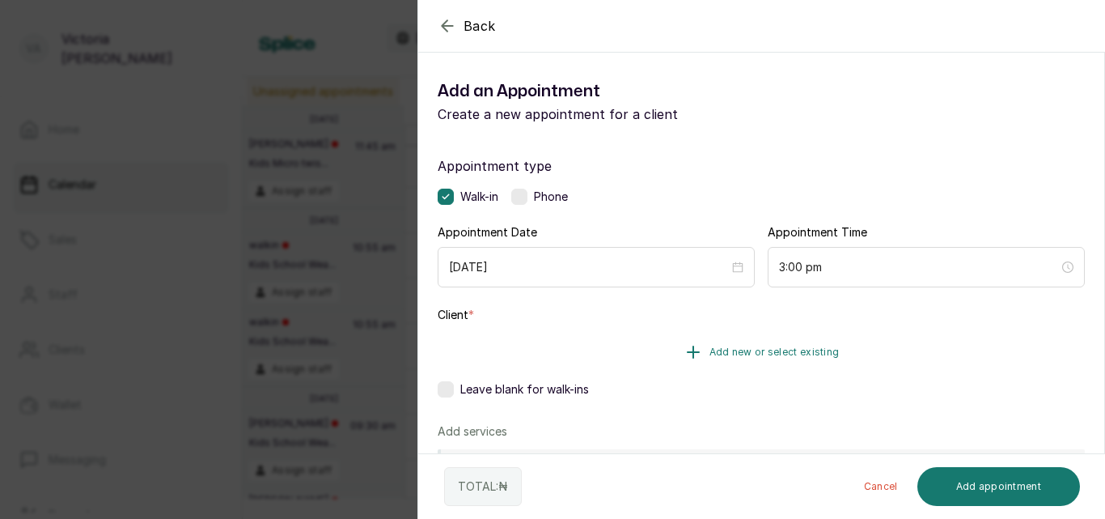
click at [794, 350] on span "Add new or select existing" at bounding box center [775, 351] width 130 height 13
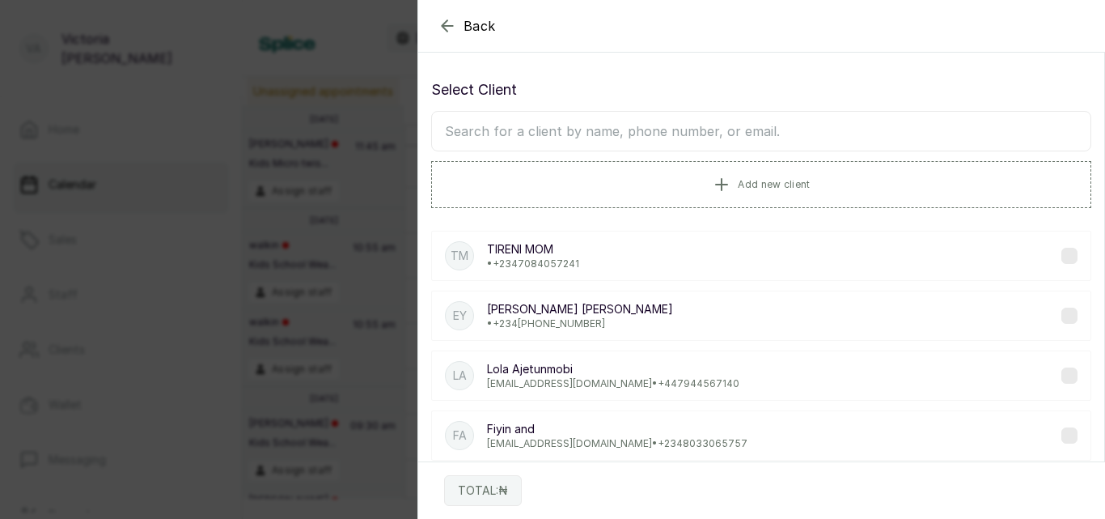
click at [740, 142] on input "text" at bounding box center [761, 131] width 660 height 40
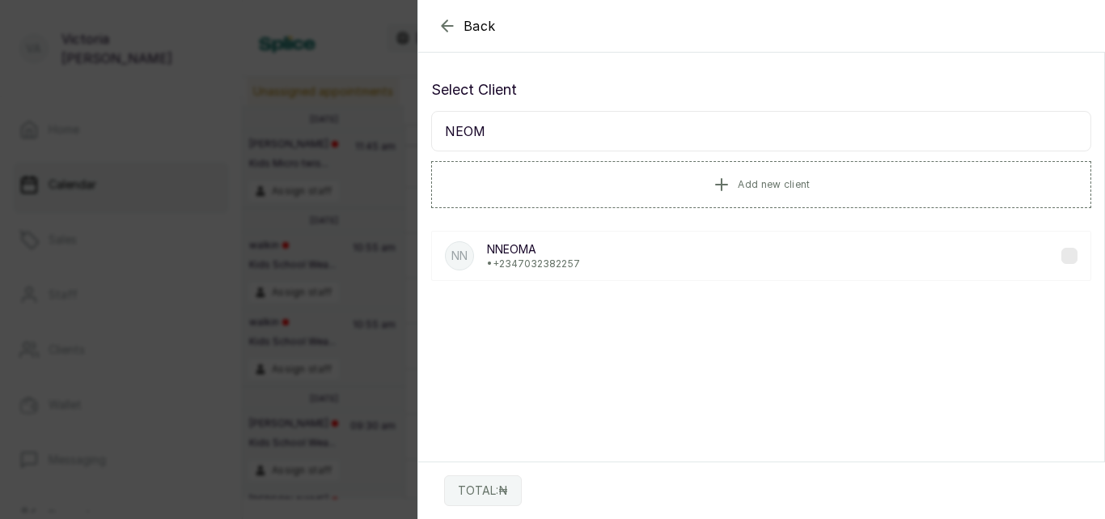
type input "NEOM"
click at [738, 252] on div "NN NNEOMA • +234 7032382257" at bounding box center [761, 256] width 660 height 50
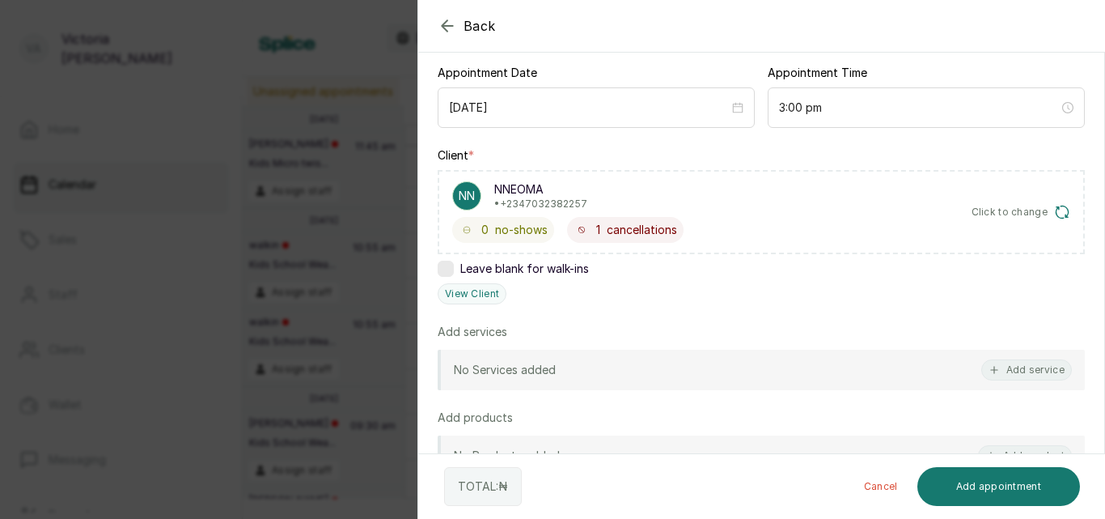
scroll to position [155, 0]
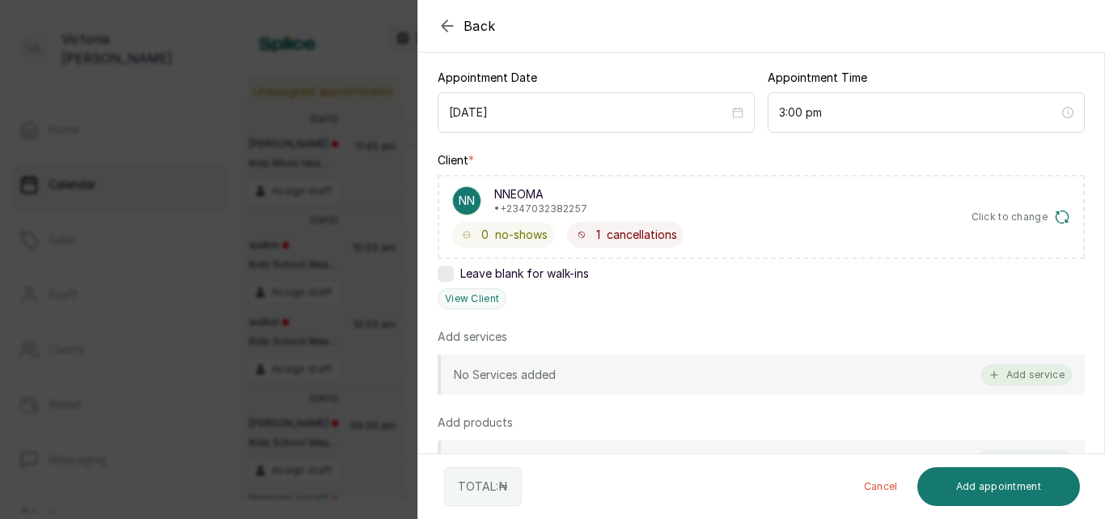
click at [1023, 371] on button "Add service" at bounding box center [1026, 374] width 91 height 21
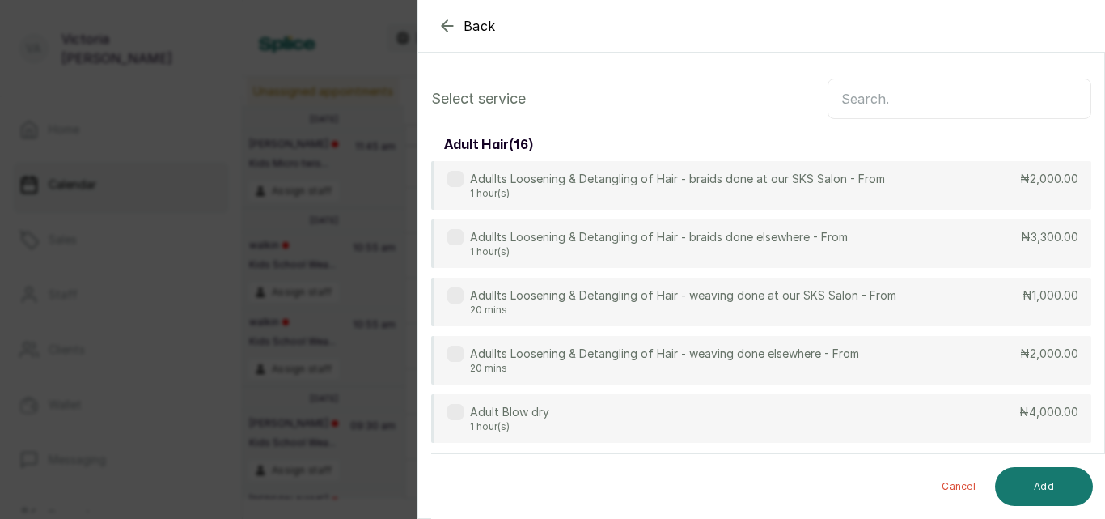
click at [866, 108] on input "text" at bounding box center [960, 98] width 264 height 40
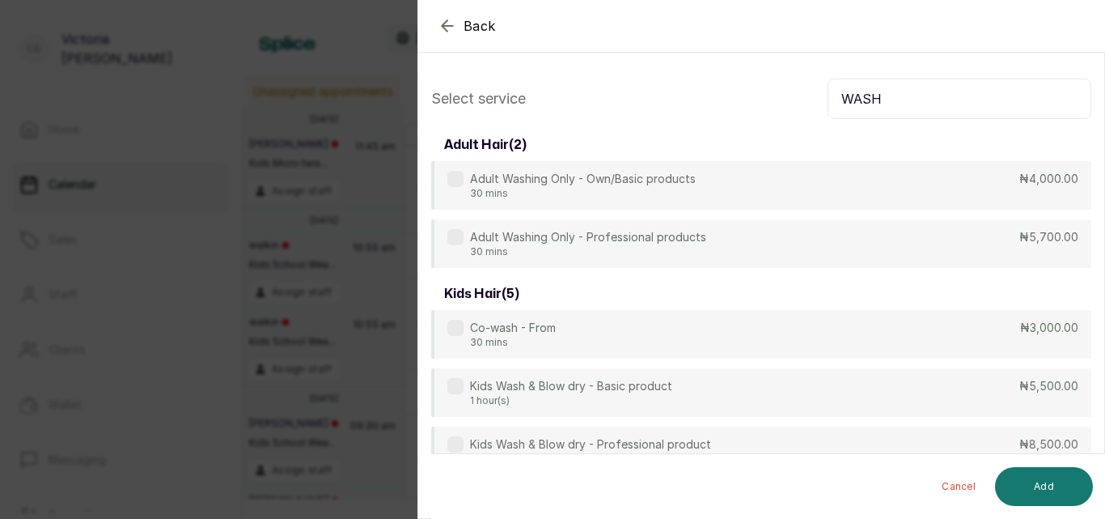
scroll to position [151, 0]
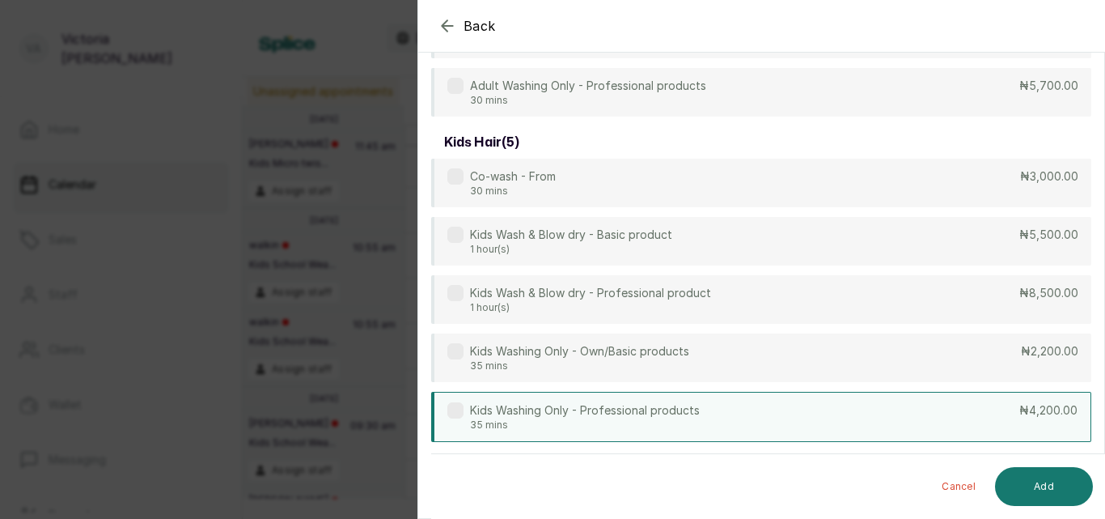
click at [455, 404] on label at bounding box center [455, 410] width 16 height 16
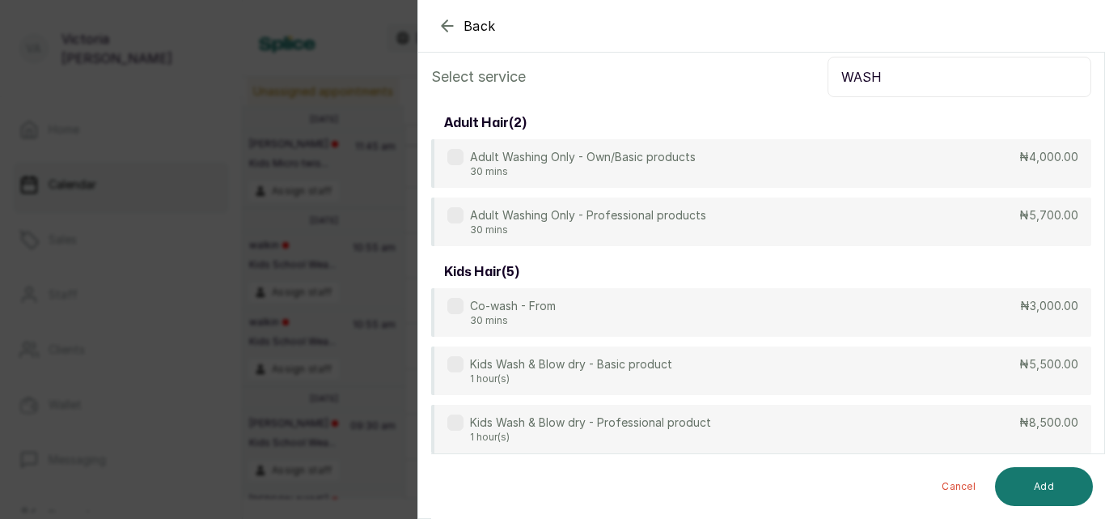
scroll to position [0, 0]
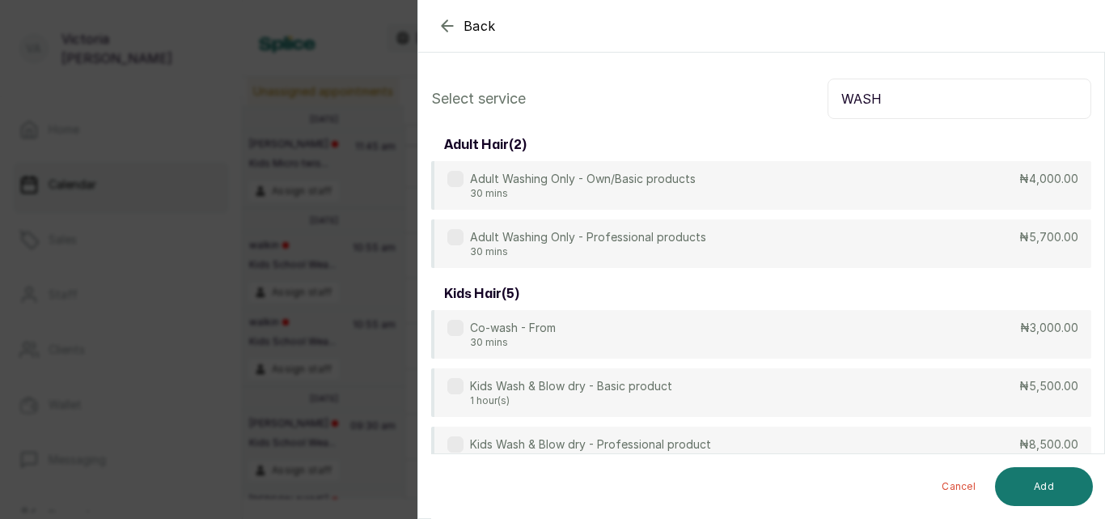
click at [888, 100] on input "WASH" at bounding box center [960, 98] width 264 height 40
type input "W"
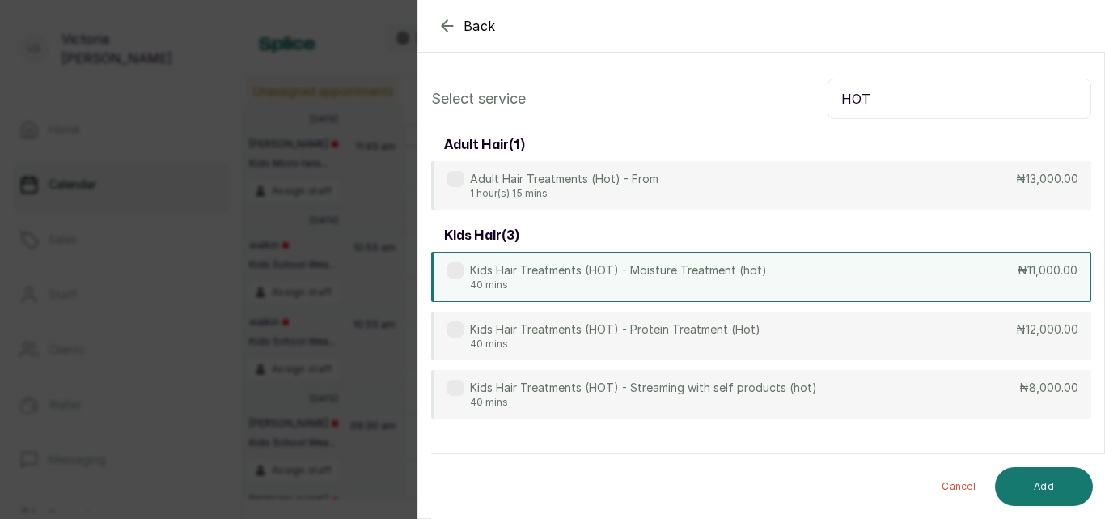
type input "HOT"
click at [469, 277] on div "Kids Hair Treatments (HOT) - Moisture Treatment (hot) 40 mins" at bounding box center [607, 276] width 320 height 29
click at [1048, 488] on button "Add" at bounding box center [1044, 486] width 98 height 39
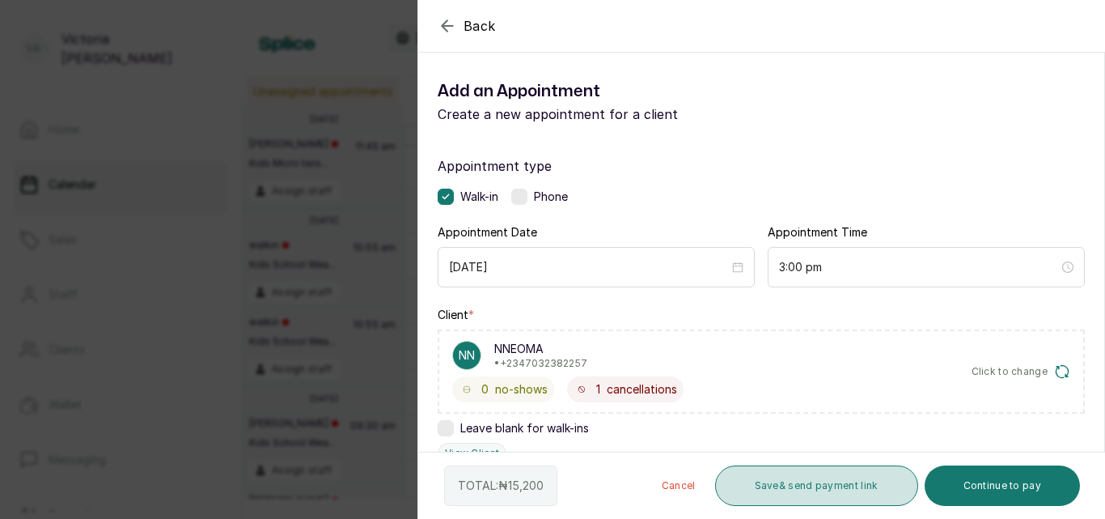
click at [773, 478] on button "Save & send payment link" at bounding box center [816, 485] width 203 height 40
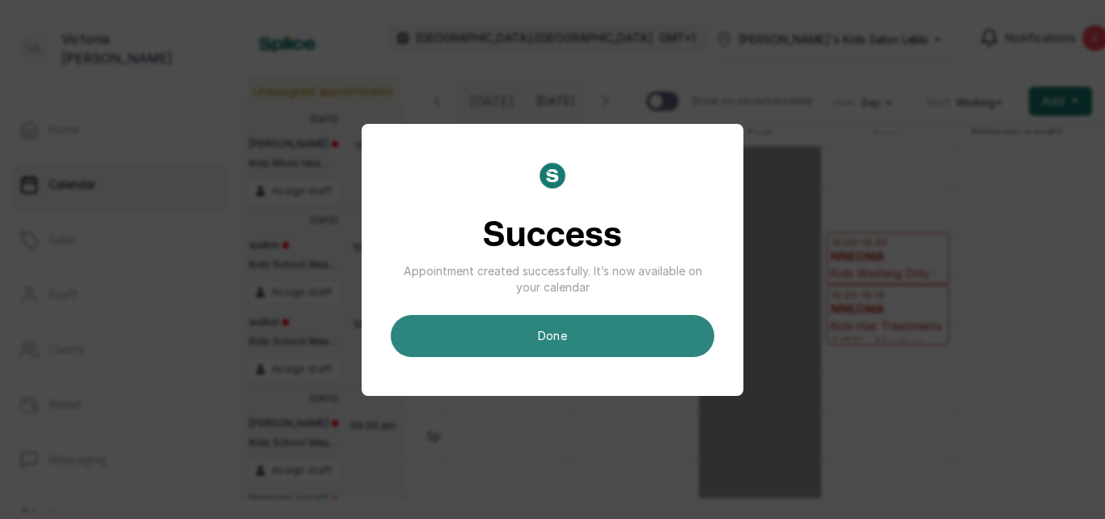
click at [639, 334] on button "done" at bounding box center [553, 336] width 324 height 42
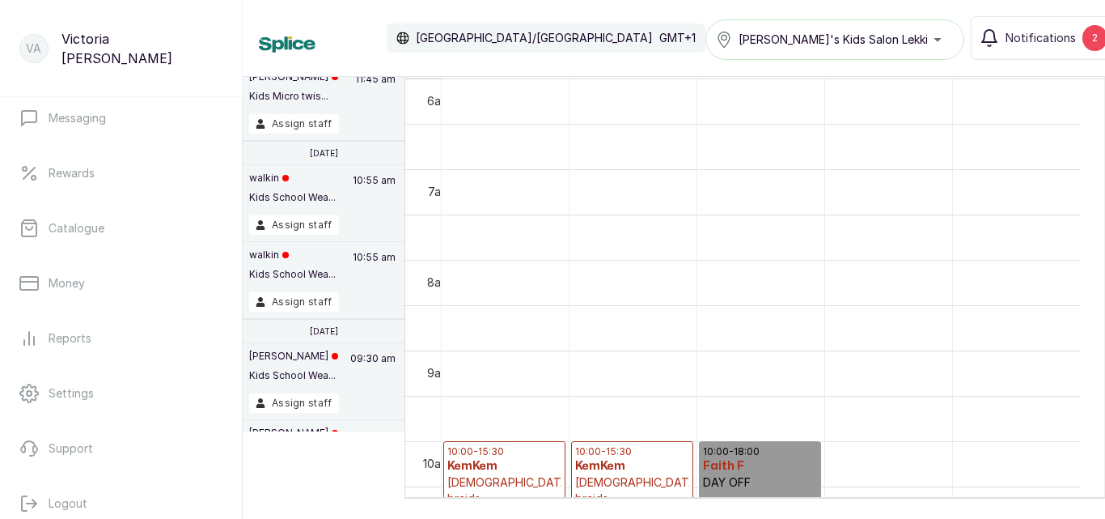
scroll to position [373, 0]
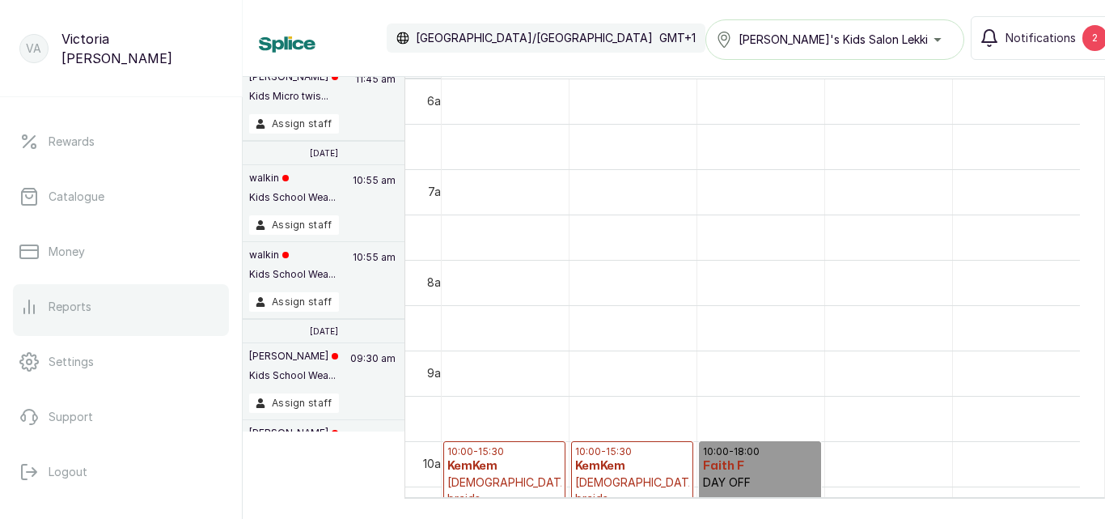
click at [104, 314] on link "Reports" at bounding box center [121, 306] width 216 height 45
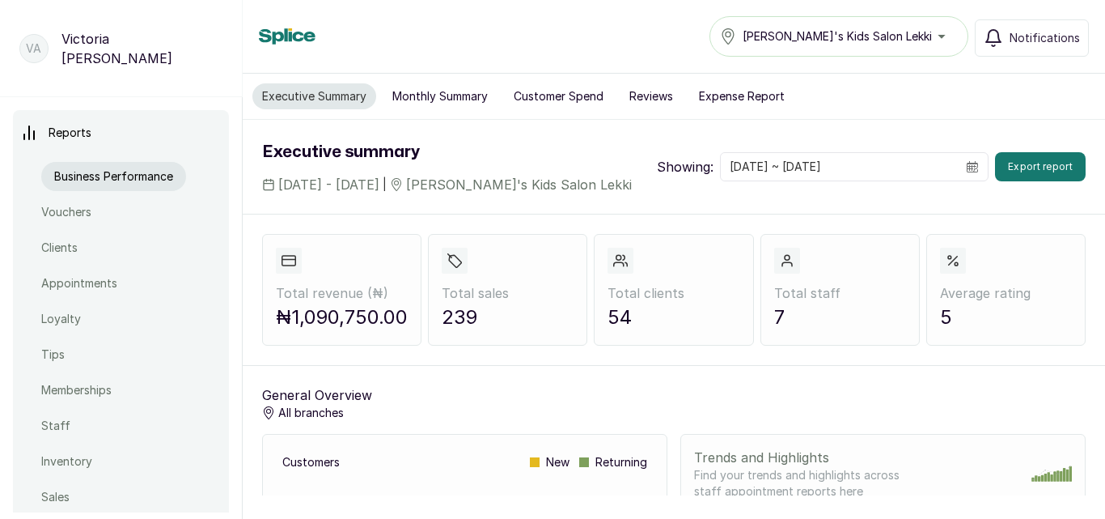
scroll to position [537, 0]
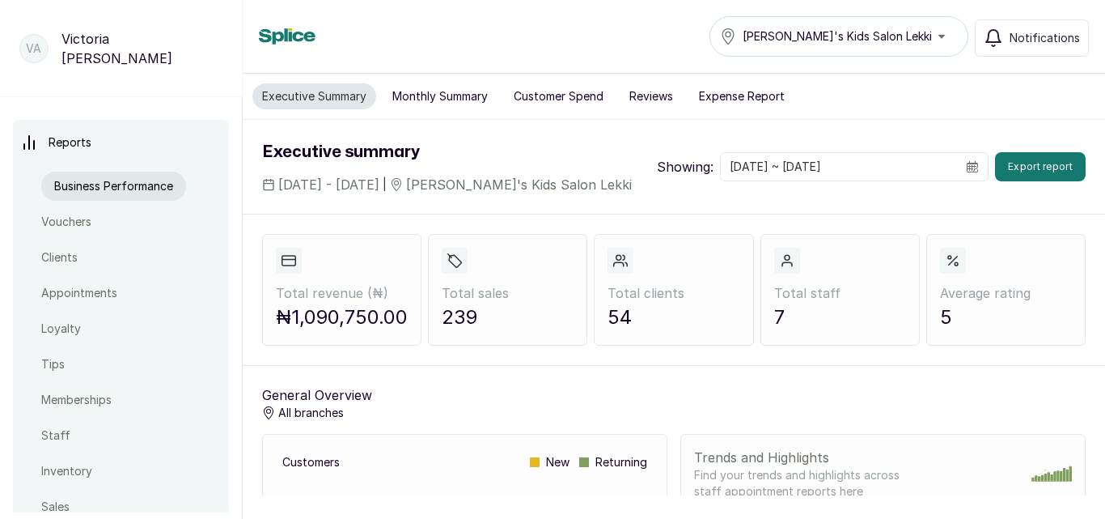
click at [573, 95] on button "Customer Spend" at bounding box center [558, 96] width 109 height 26
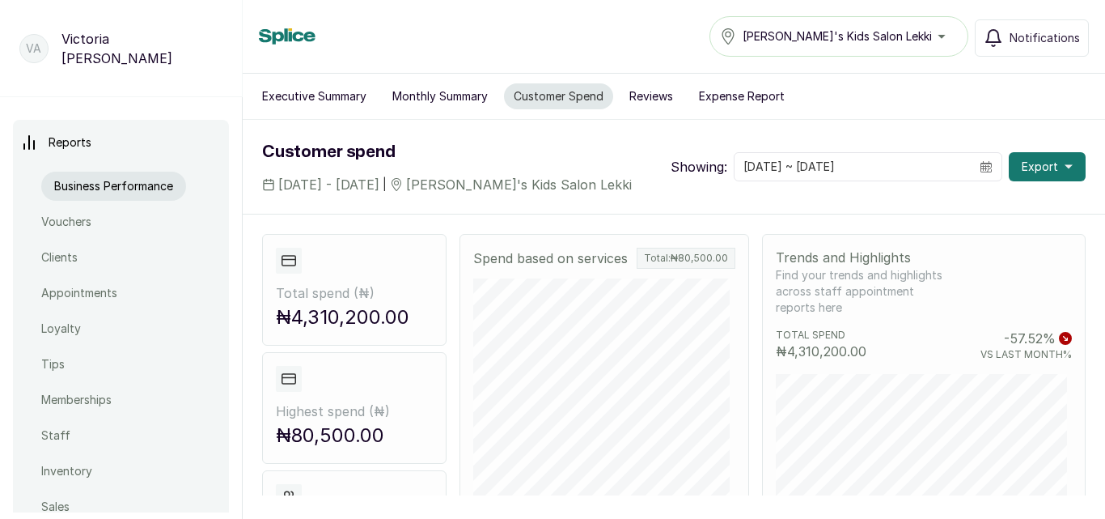
click at [409, 169] on div "Customer spend 1 Aug, 2025 - 31 Aug, 2025 | Sylvia's Kids Salon Lekki" at bounding box center [447, 166] width 370 height 55
click at [983, 164] on span at bounding box center [986, 167] width 31 height 28
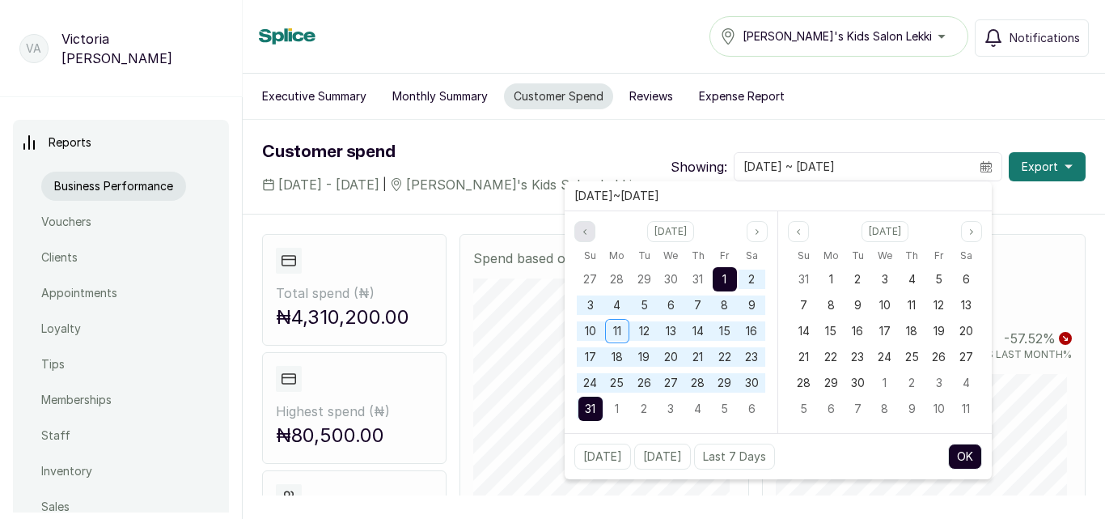
click at [587, 236] on button "Previous month" at bounding box center [584, 231] width 21 height 21
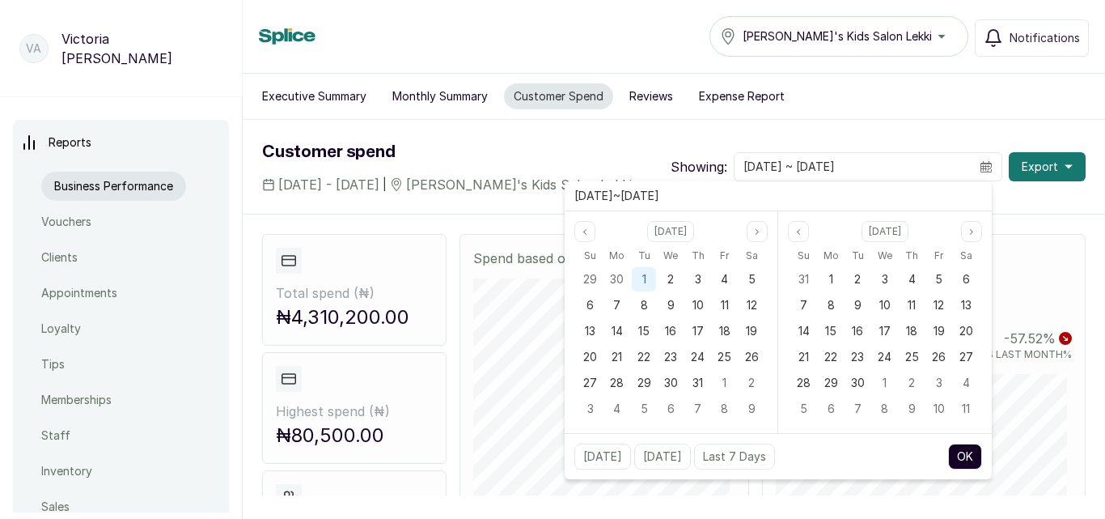
click at [650, 291] on div "1" at bounding box center [643, 279] width 27 height 26
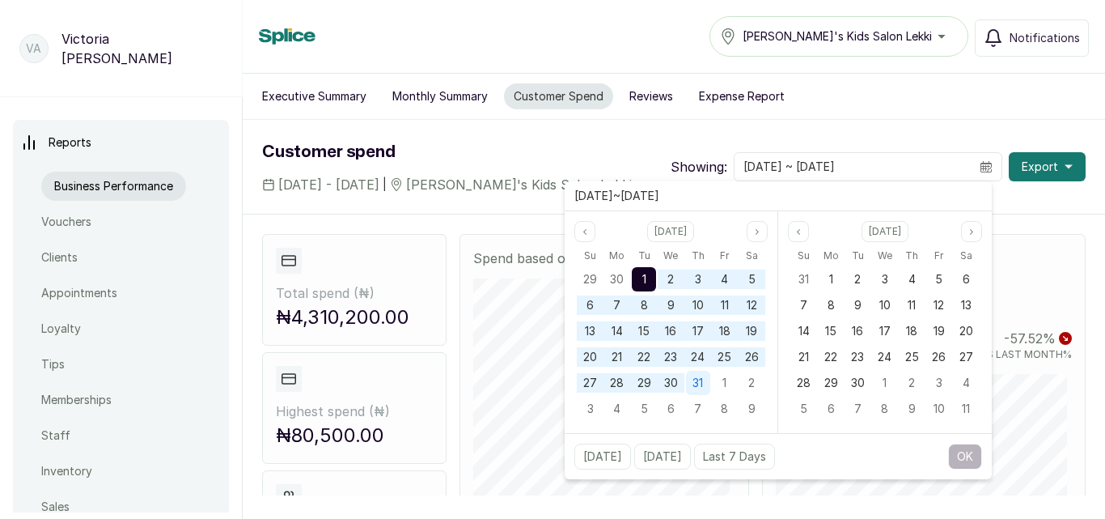
click at [697, 388] on span "31" at bounding box center [698, 382] width 11 height 14
click at [964, 460] on button "OK" at bounding box center [965, 456] width 34 height 26
type input "2025-07-01 ~ 2025-07-31"
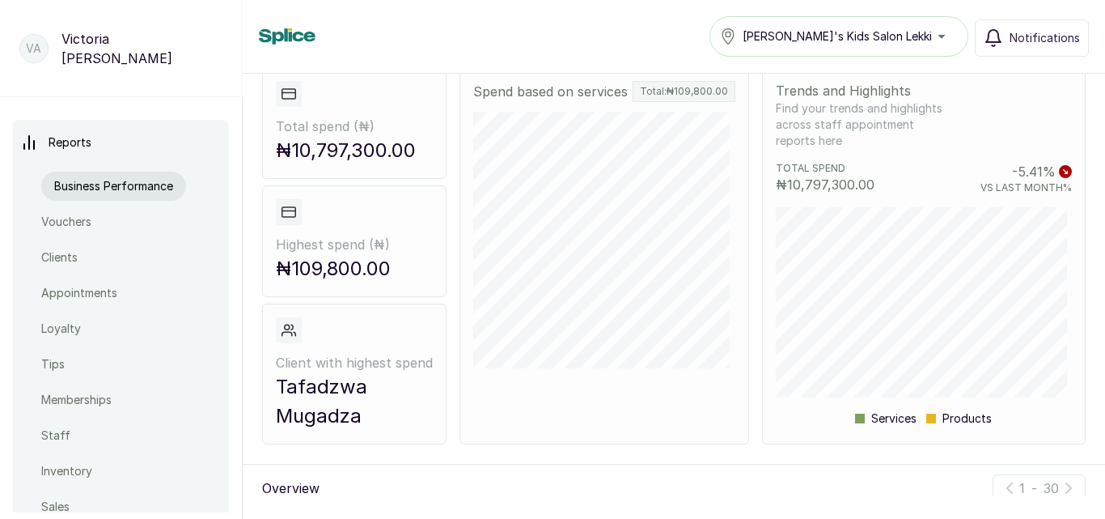
scroll to position [169, 0]
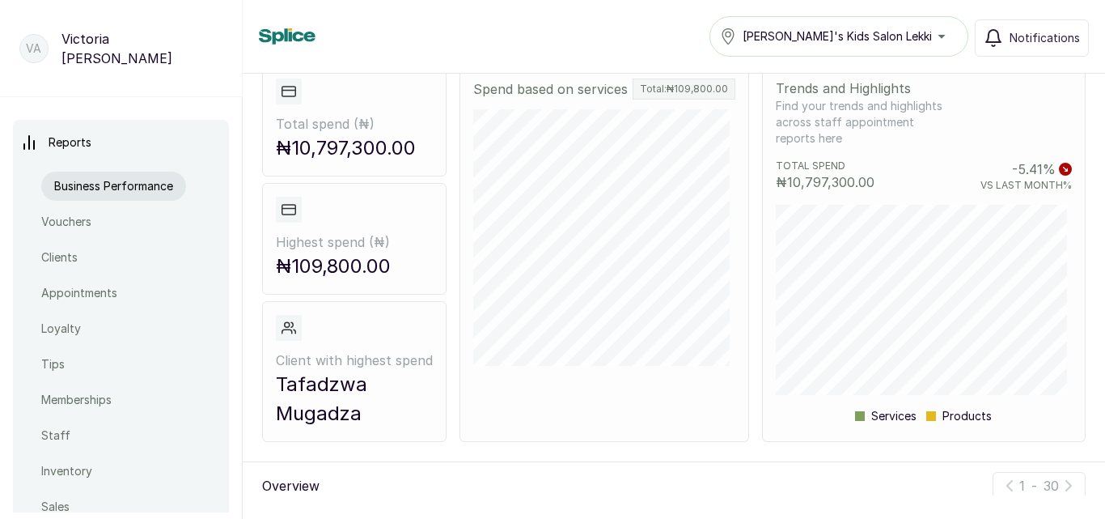
click at [282, 321] on icon at bounding box center [289, 327] width 15 height 15
click at [298, 328] on span at bounding box center [289, 328] width 26 height 26
click at [375, 395] on p "Tafadzwa Mugadza" at bounding box center [354, 399] width 157 height 58
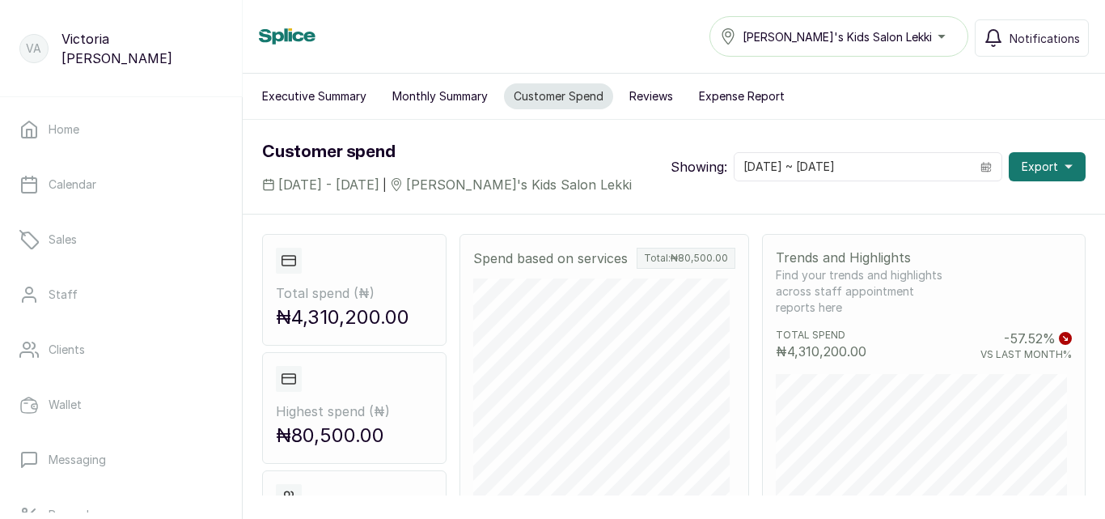
click at [662, 95] on button "Reviews" at bounding box center [651, 96] width 63 height 26
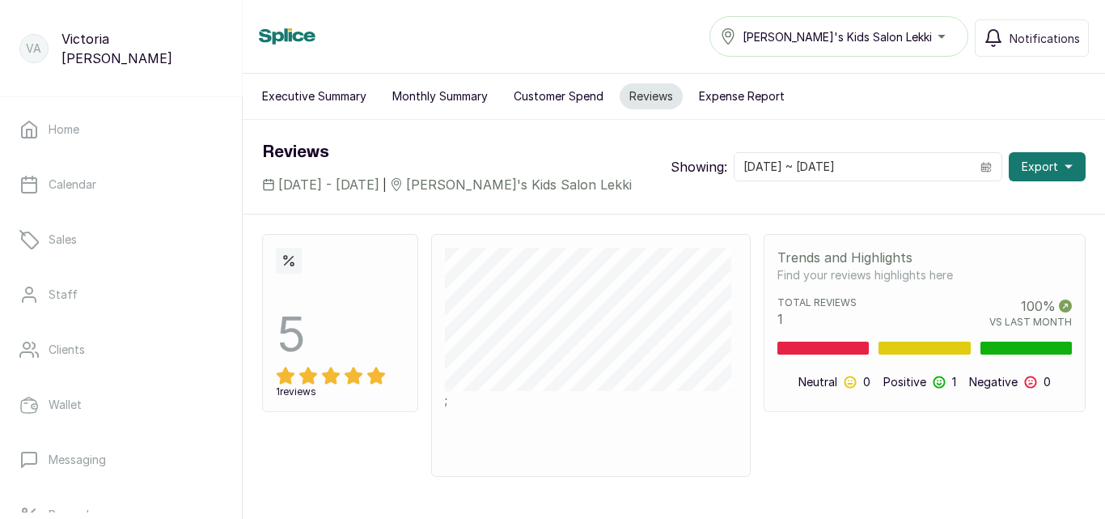
click at [553, 76] on div "Executive Summary Monthly Summary Customer Spend Reviews Expense Report" at bounding box center [674, 97] width 862 height 46
click at [466, 99] on button "Monthly Summary" at bounding box center [440, 96] width 115 height 26
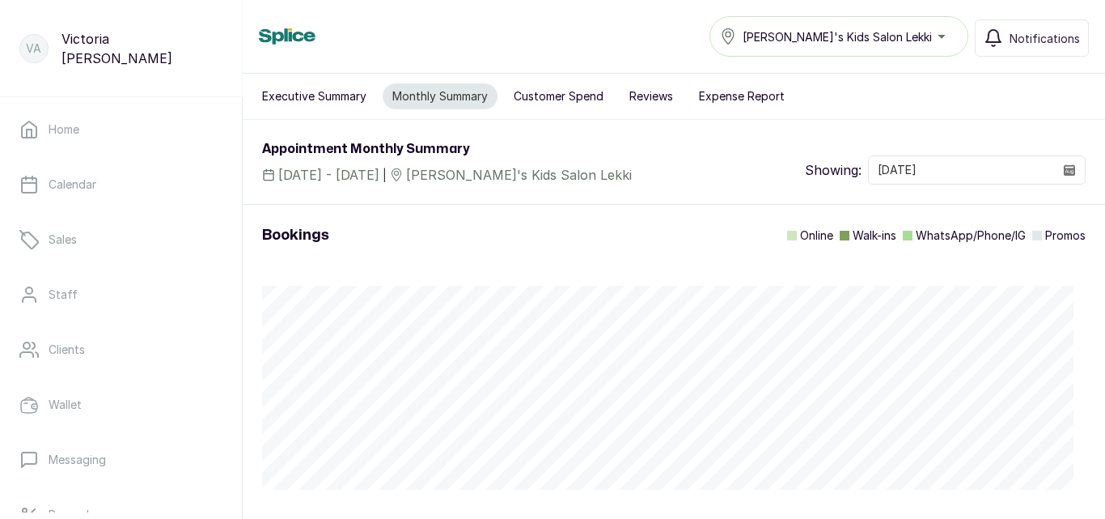
click at [642, 94] on button "Reviews" at bounding box center [651, 96] width 63 height 26
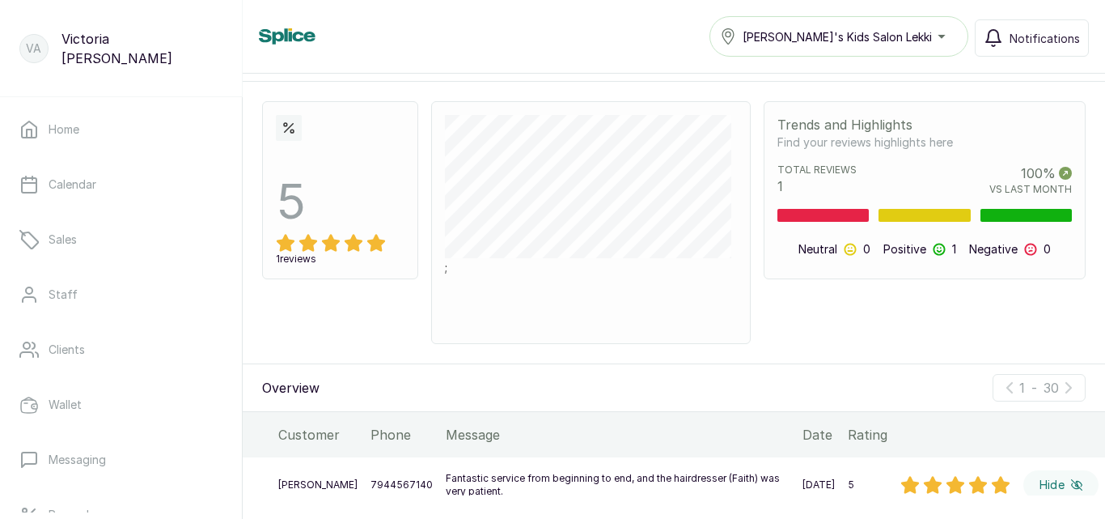
scroll to position [215, 0]
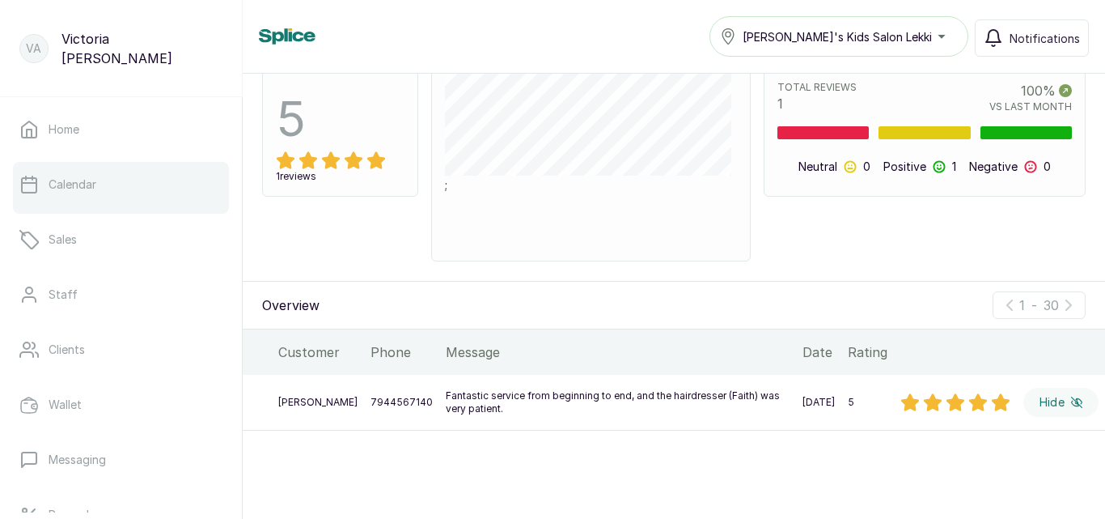
click at [128, 171] on link "Calendar" at bounding box center [121, 184] width 216 height 45
